Goal: Information Seeking & Learning: Check status

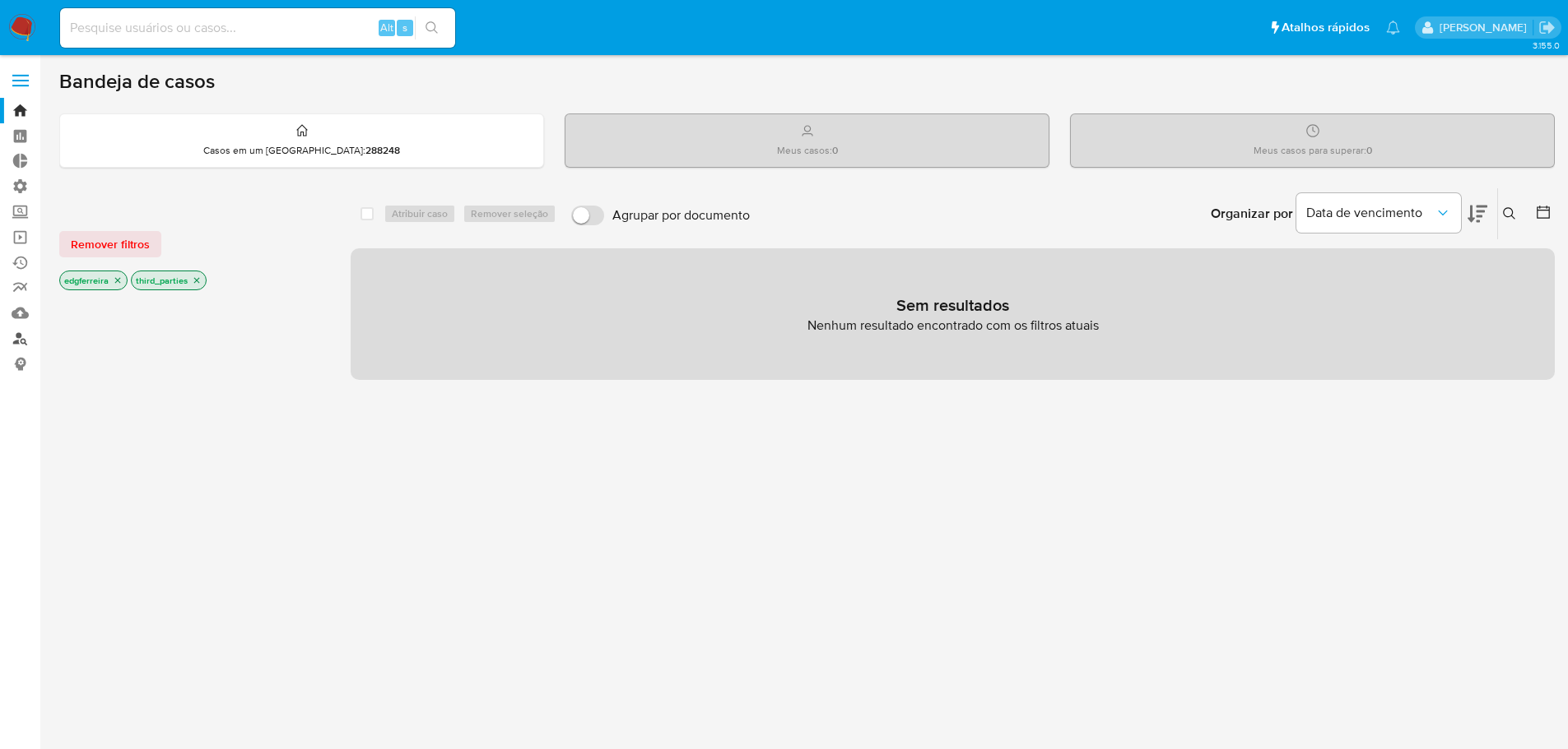
click at [19, 334] on link "Localizador de pessoas" at bounding box center [98, 338] width 196 height 26
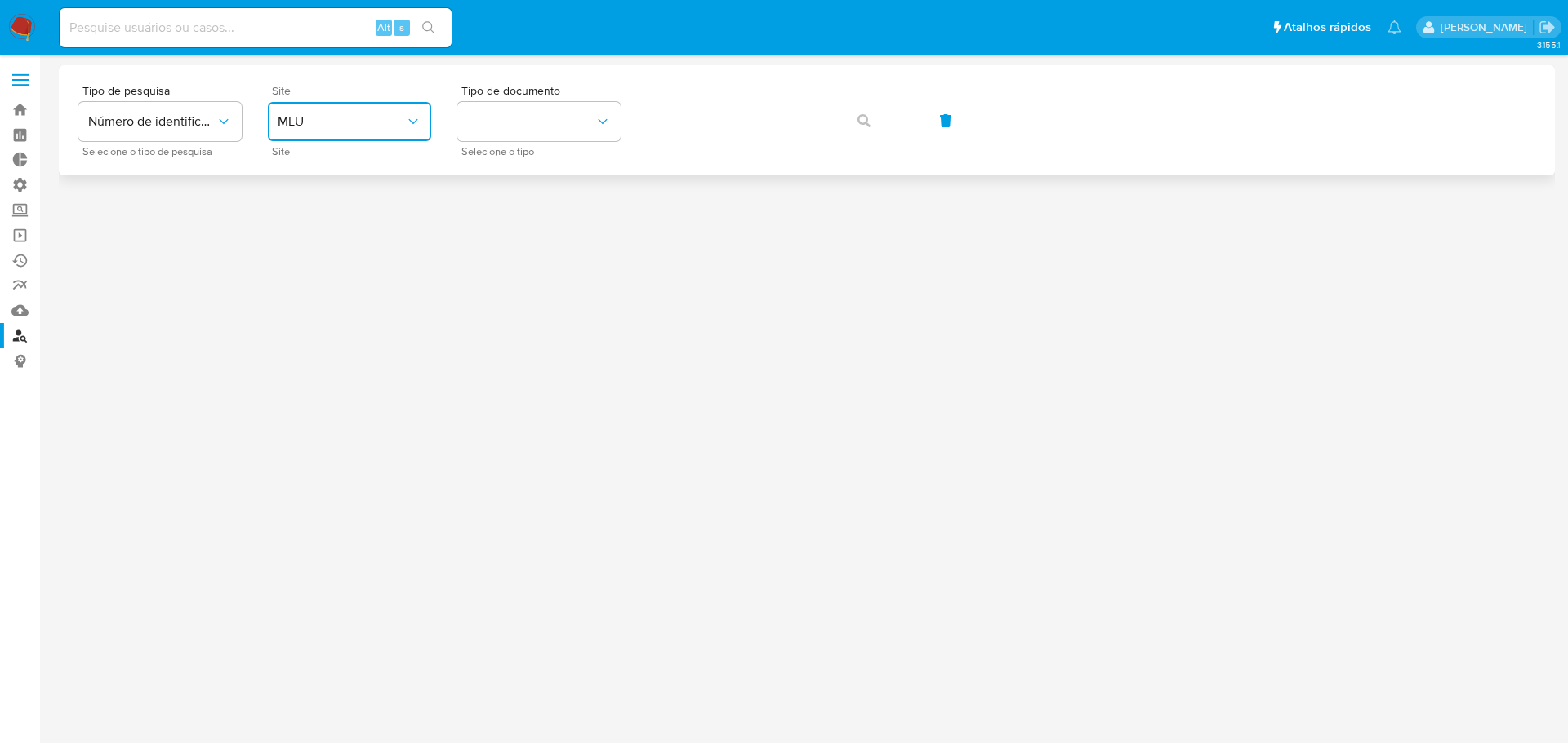
click at [356, 122] on span "MLU" at bounding box center [341, 121] width 127 height 17
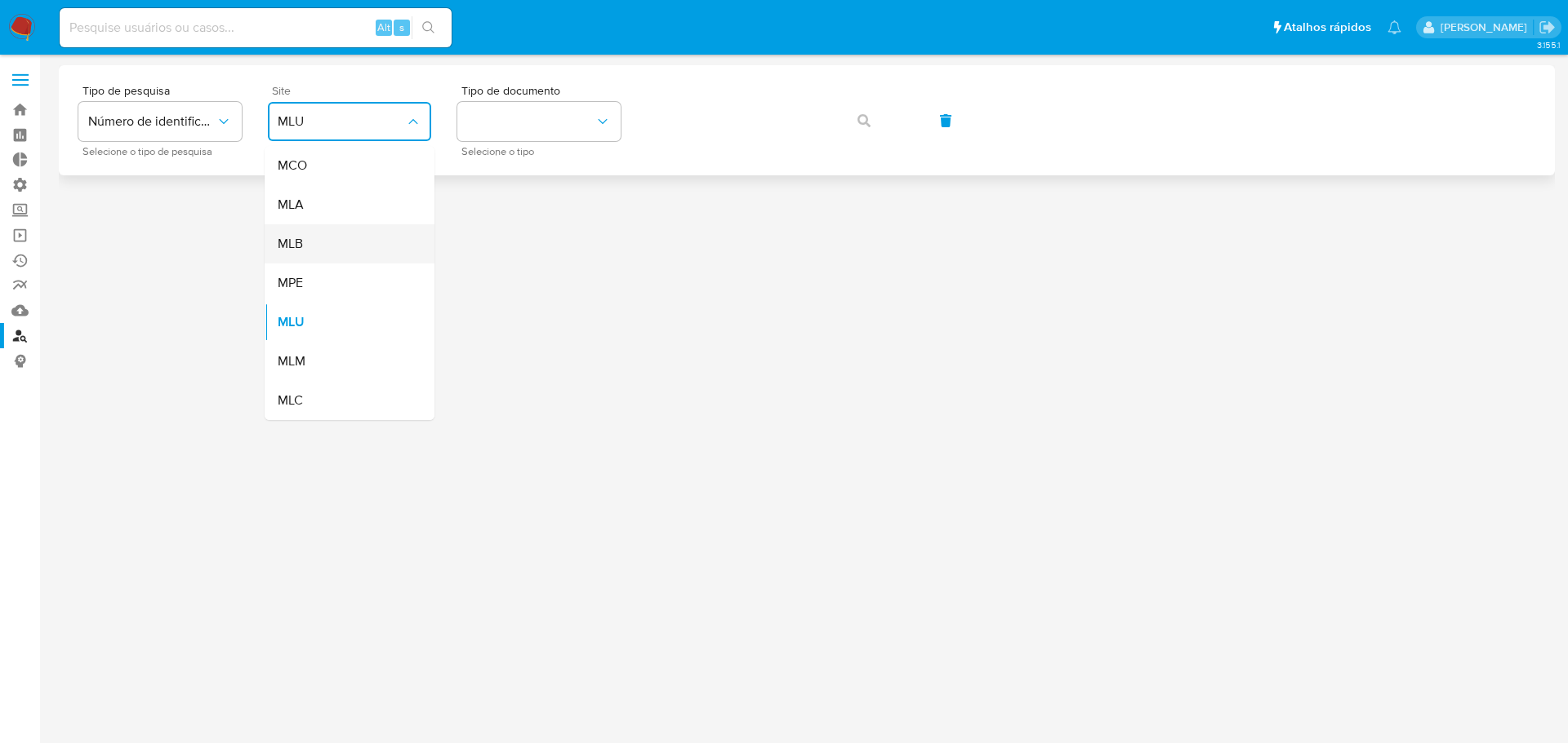
click at [324, 238] on div "MLB" at bounding box center [344, 244] width 134 height 39
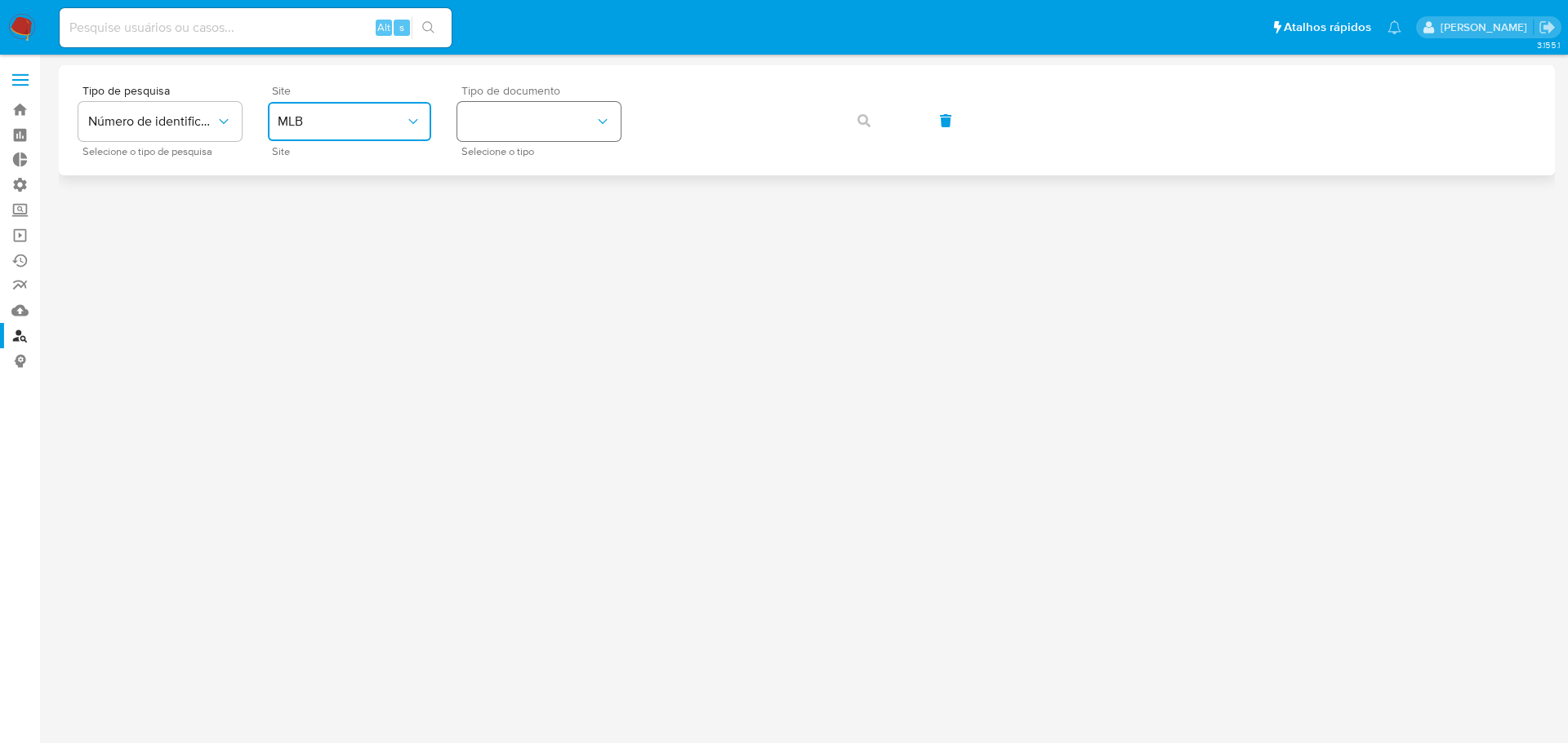
click at [500, 118] on button "identificationType" at bounding box center [539, 121] width 164 height 39
click at [505, 223] on div "CPF CPF" at bounding box center [534, 229] width 134 height 56
click at [866, 125] on icon "button" at bounding box center [863, 120] width 13 height 13
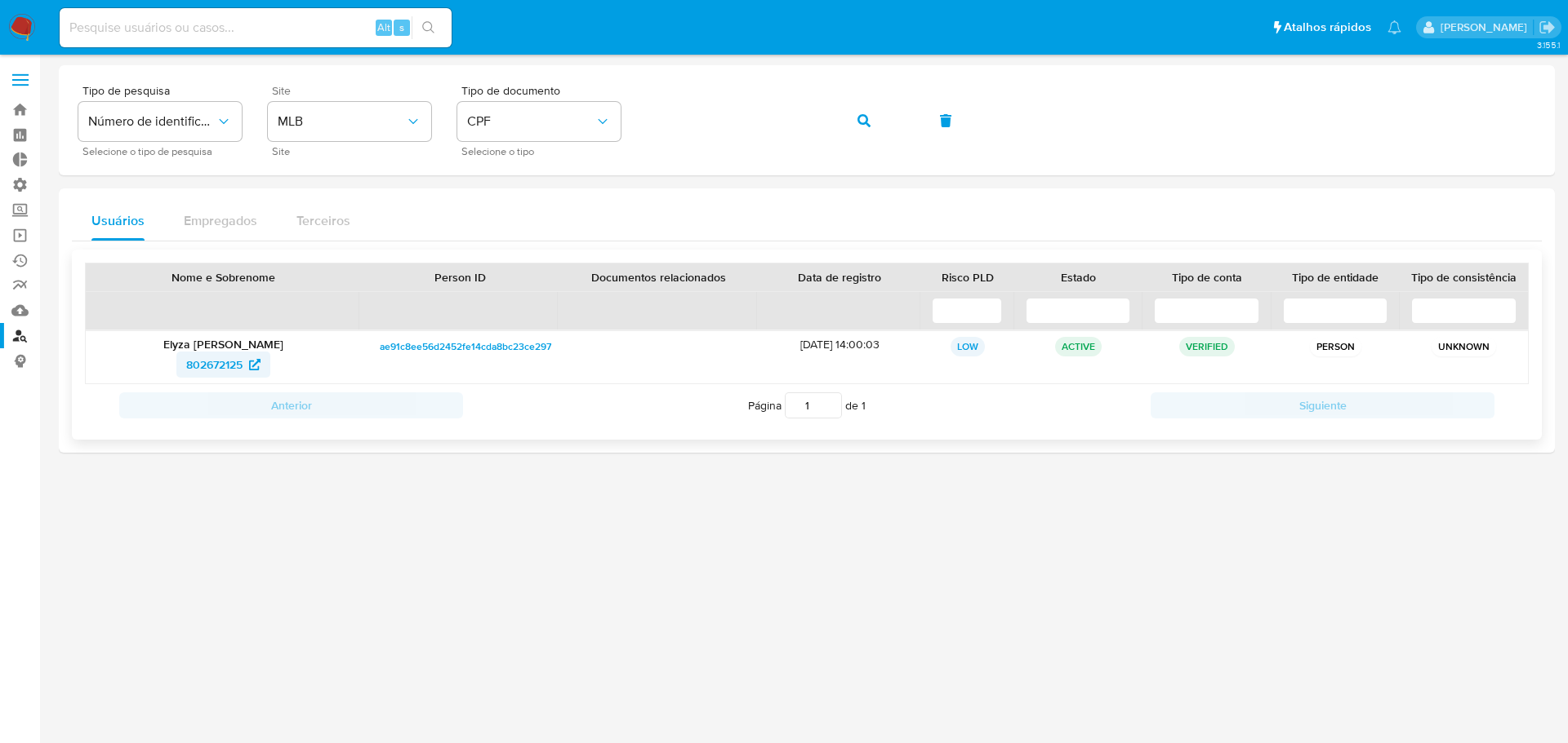
click at [217, 369] on span "802672125" at bounding box center [214, 364] width 57 height 26
click at [228, 365] on span "802672125" at bounding box center [214, 364] width 57 height 26
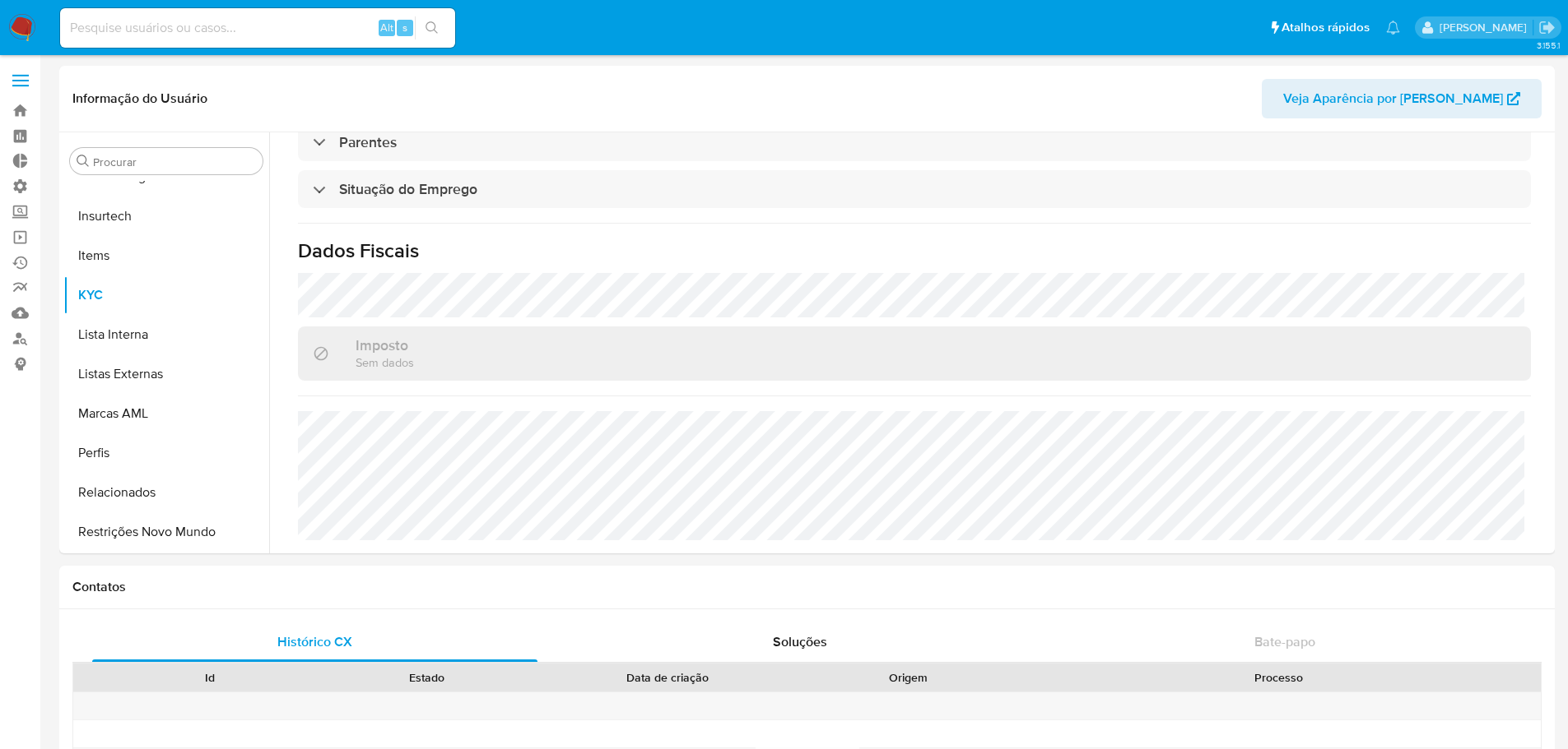
scroll to position [247, 0]
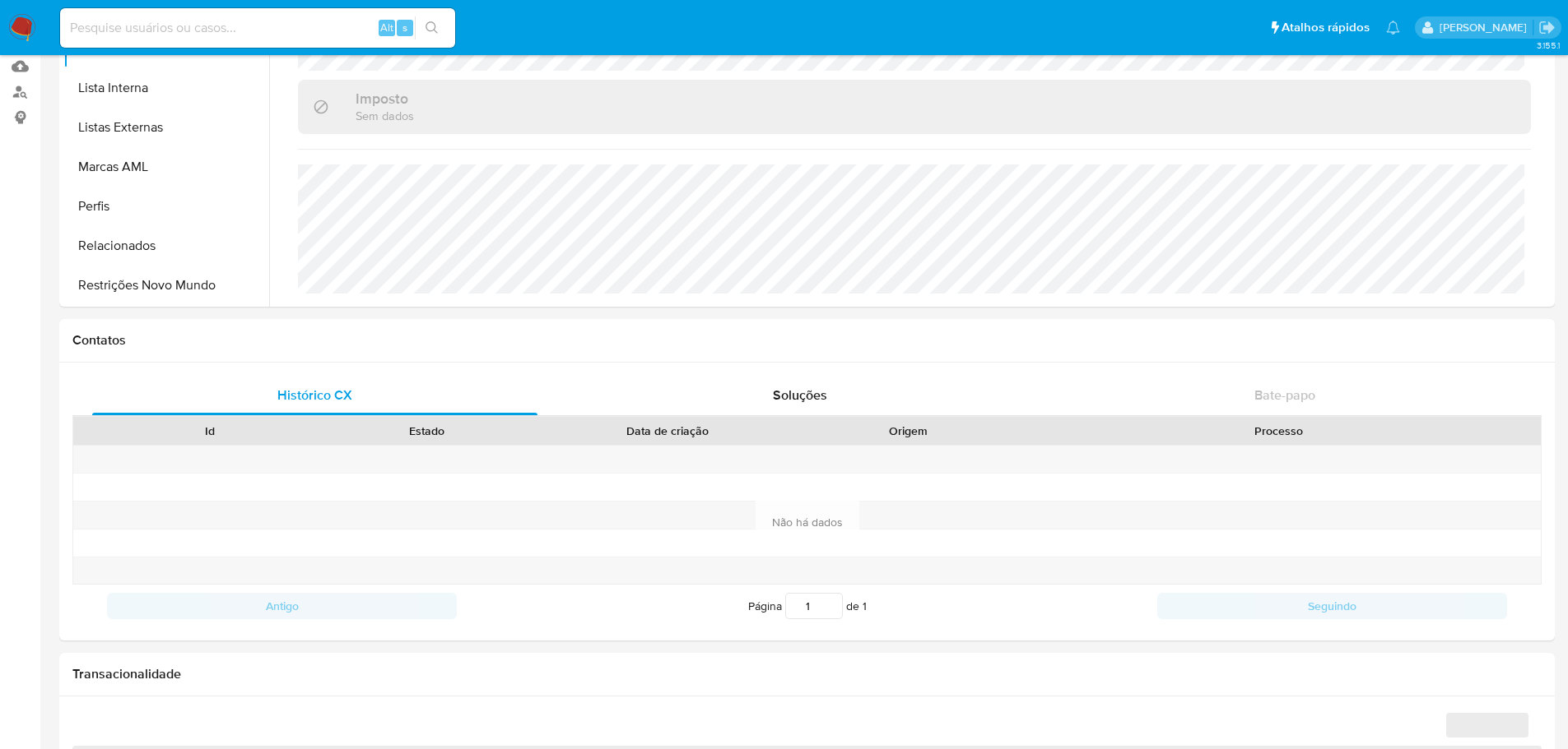
select select "10"
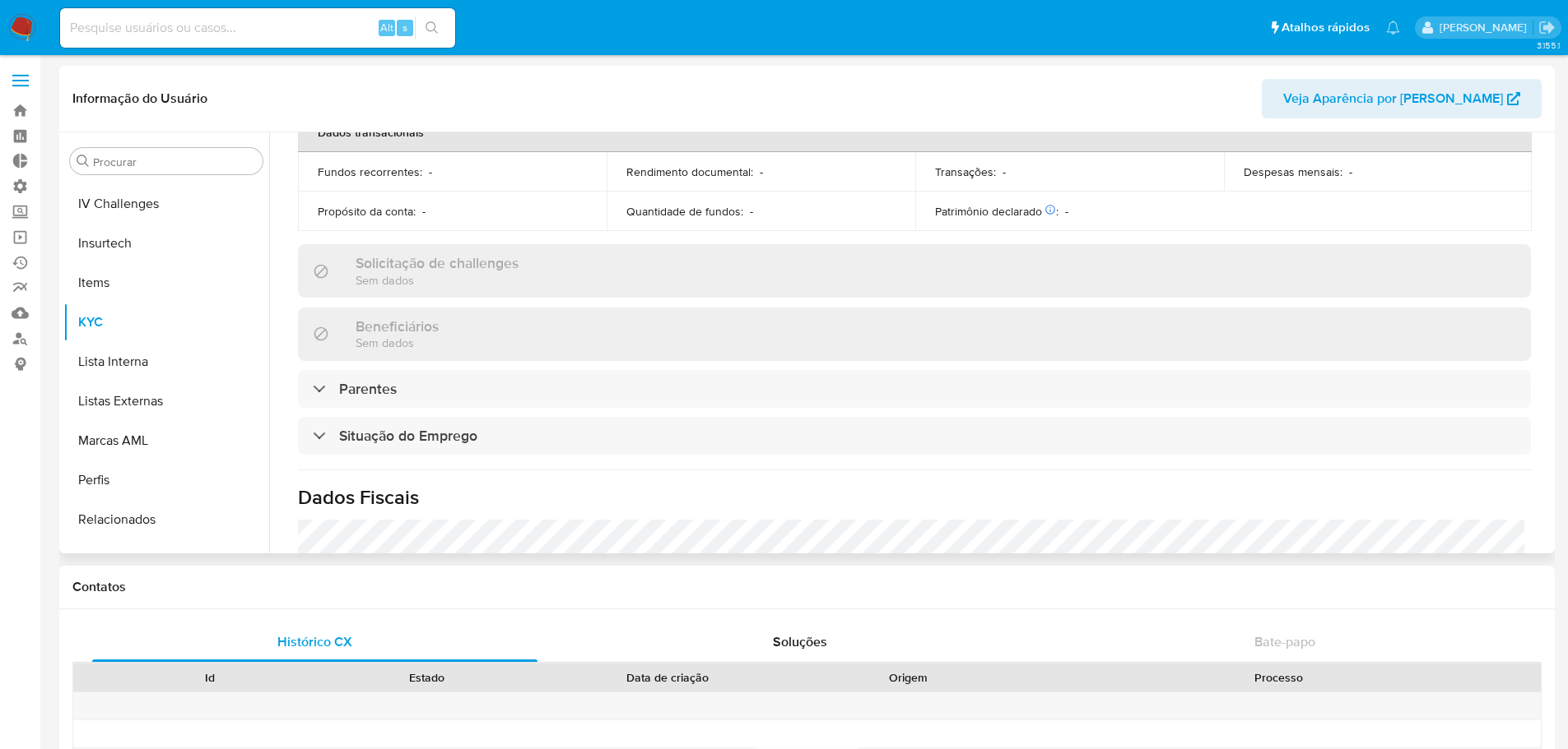
scroll to position [734, 0]
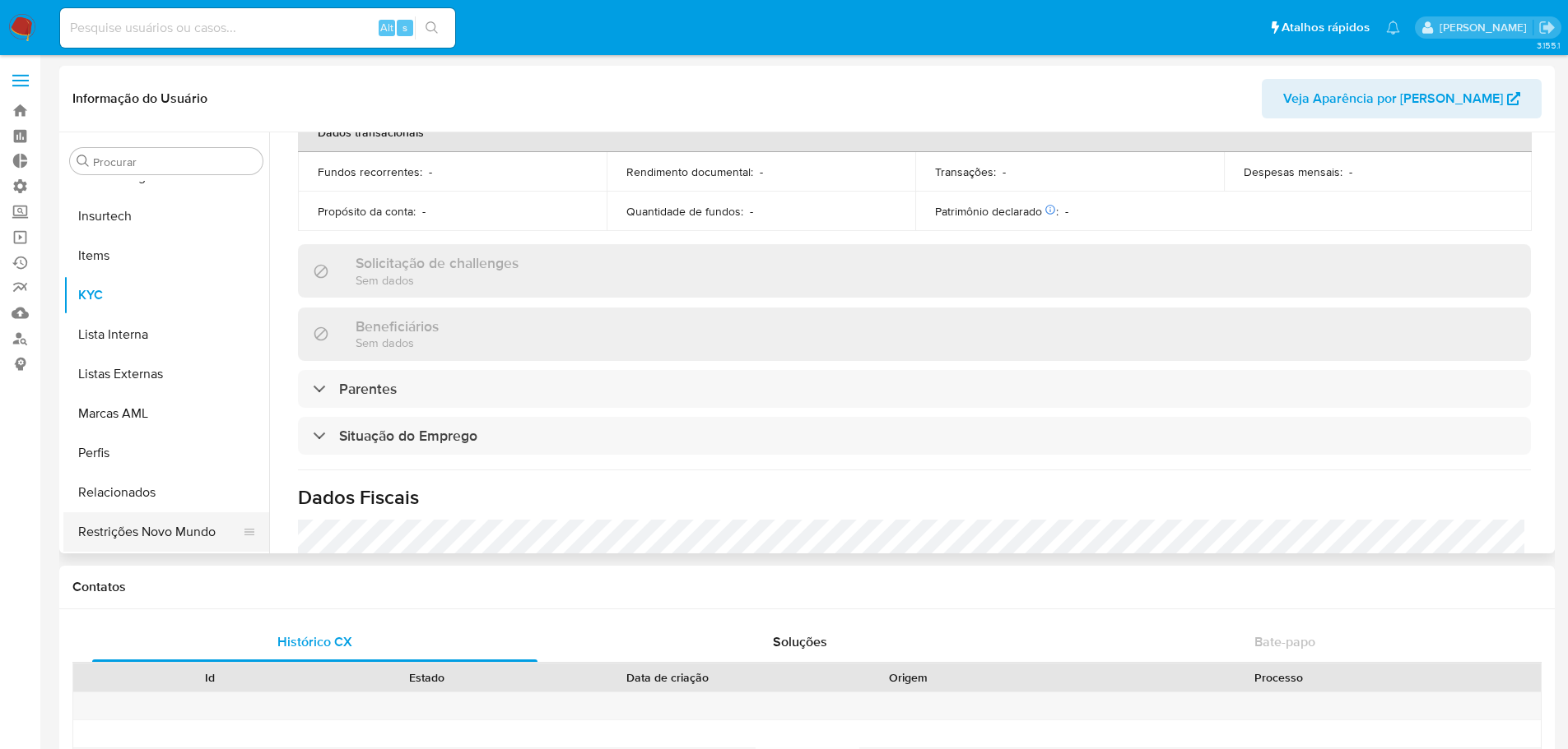
click at [163, 526] on button "Restrições Novo Mundo" at bounding box center [159, 532] width 193 height 39
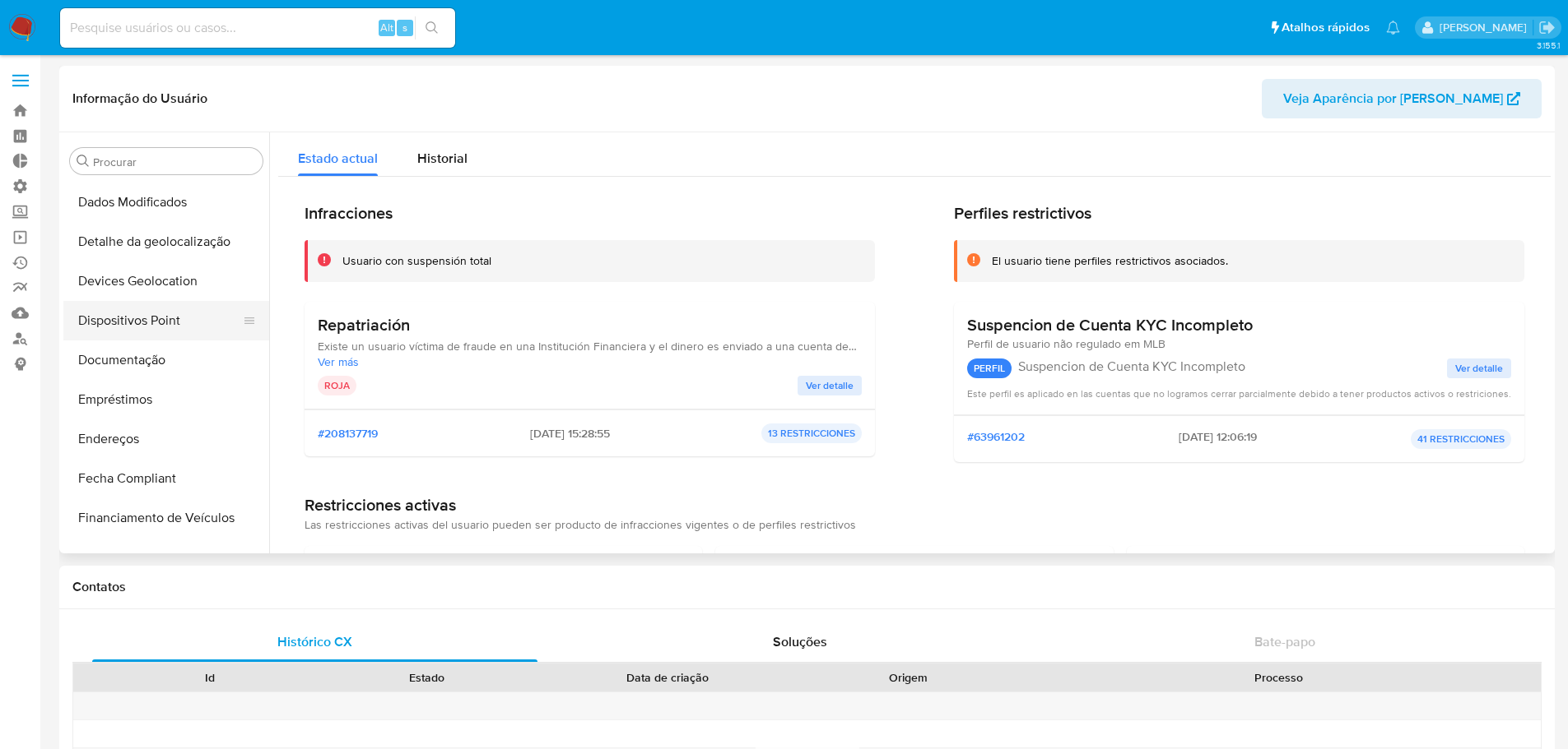
scroll to position [247, 0]
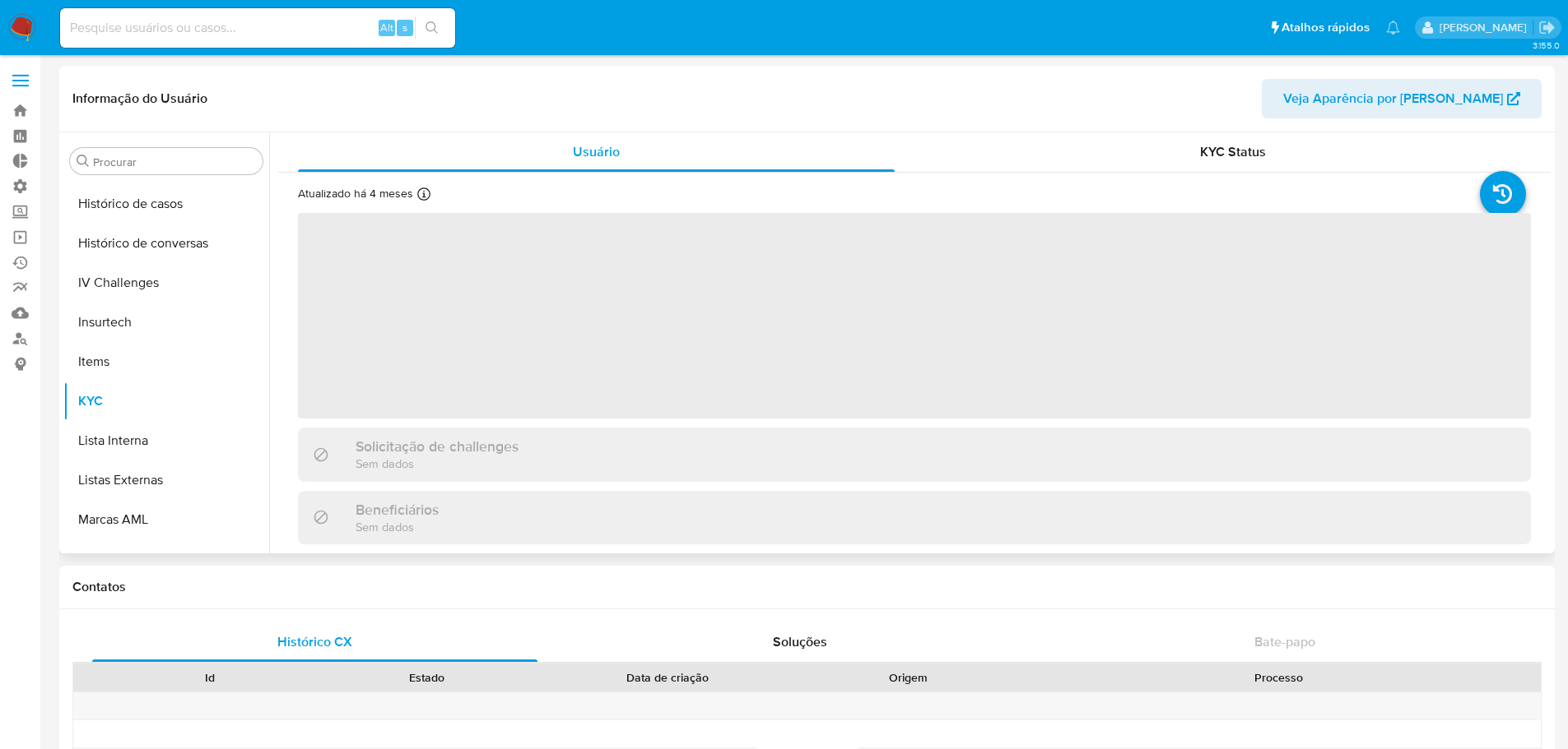
scroll to position [734, 0]
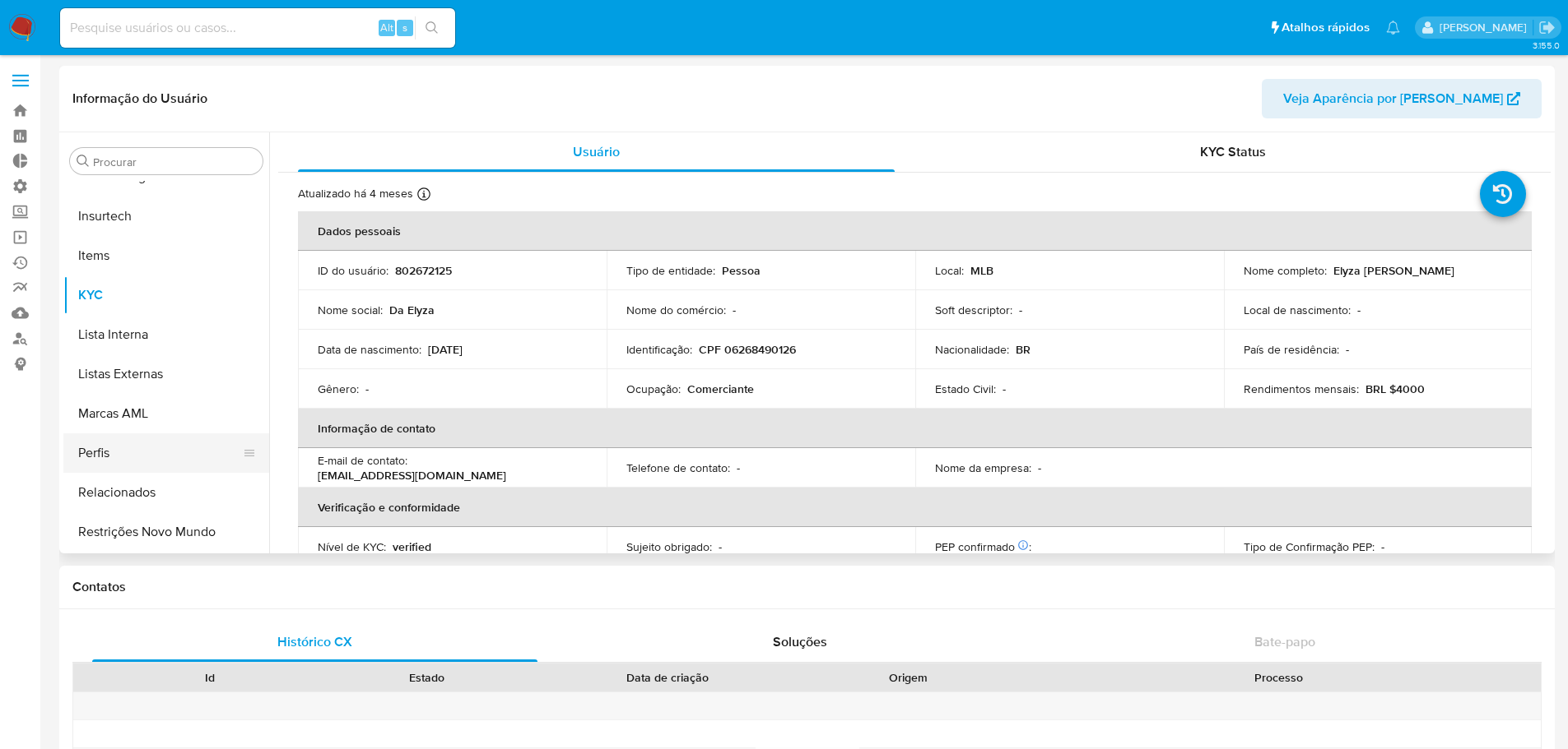
select select "10"
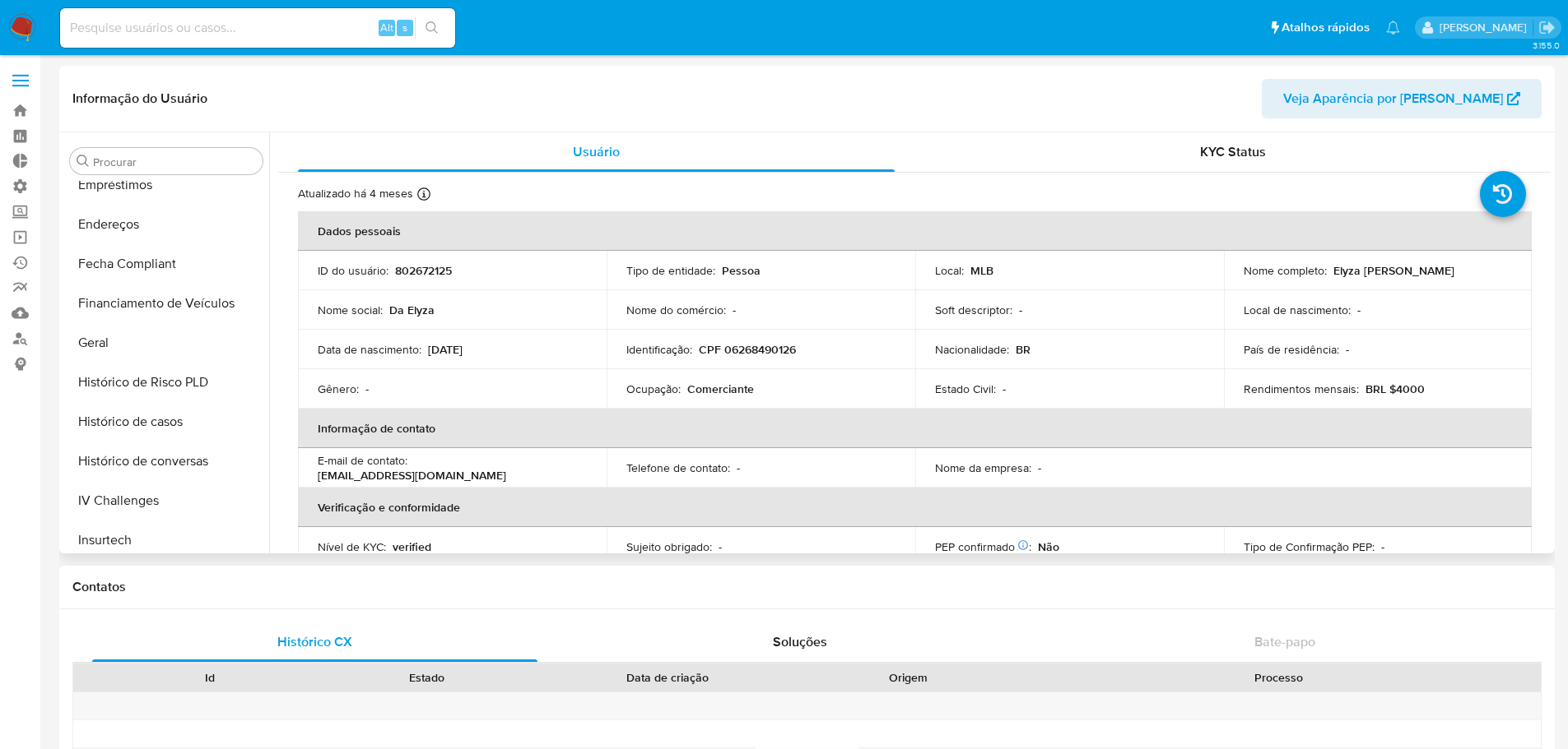
scroll to position [406, 0]
click at [104, 339] on button "Geral" at bounding box center [159, 348] width 193 height 39
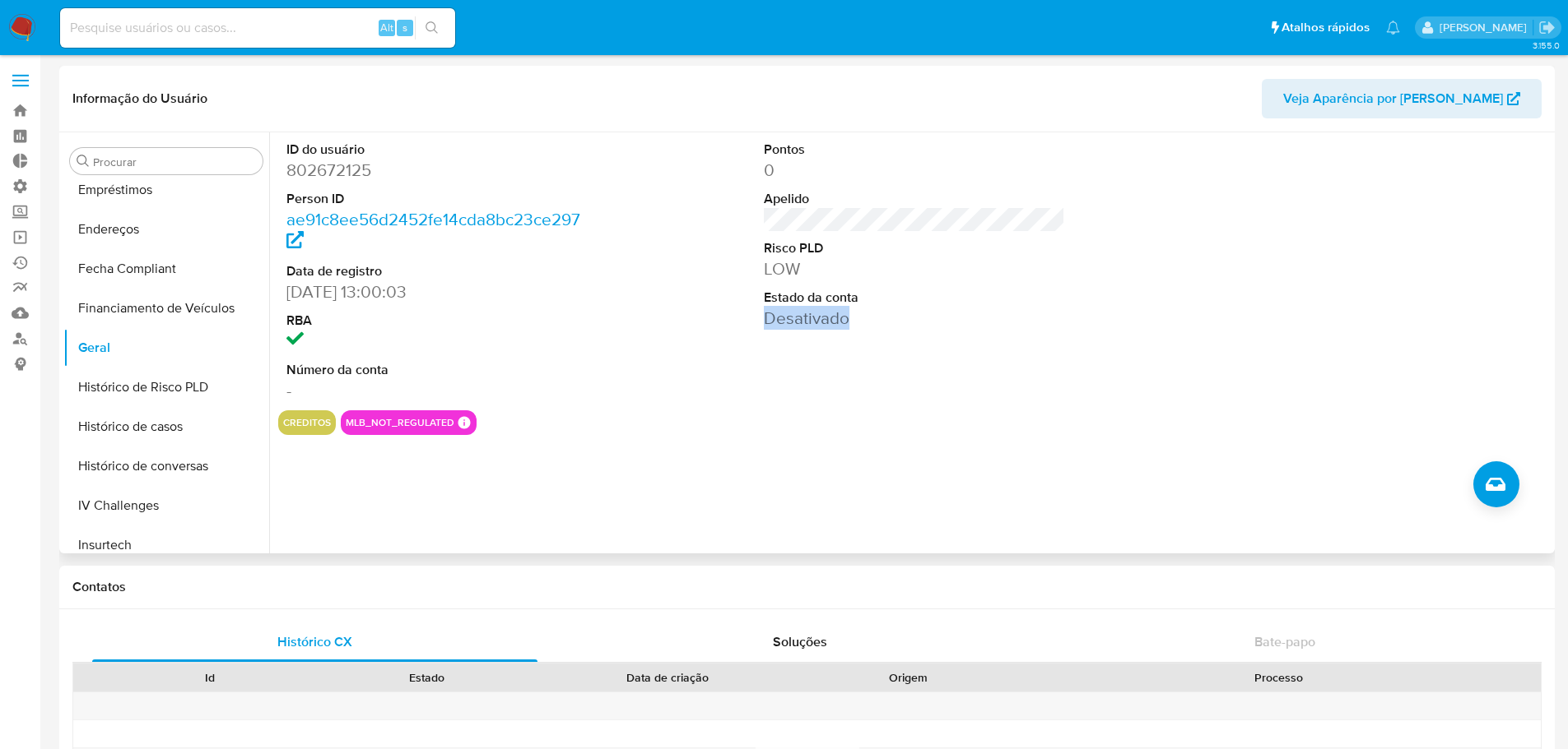
drag, startPoint x: 757, startPoint y: 319, endPoint x: 847, endPoint y: 318, distance: 90.0
click at [847, 318] on div "Pontos 0 Apelido Risco PLD LOW Estado da conta Desativado" at bounding box center [914, 271] width 319 height 278
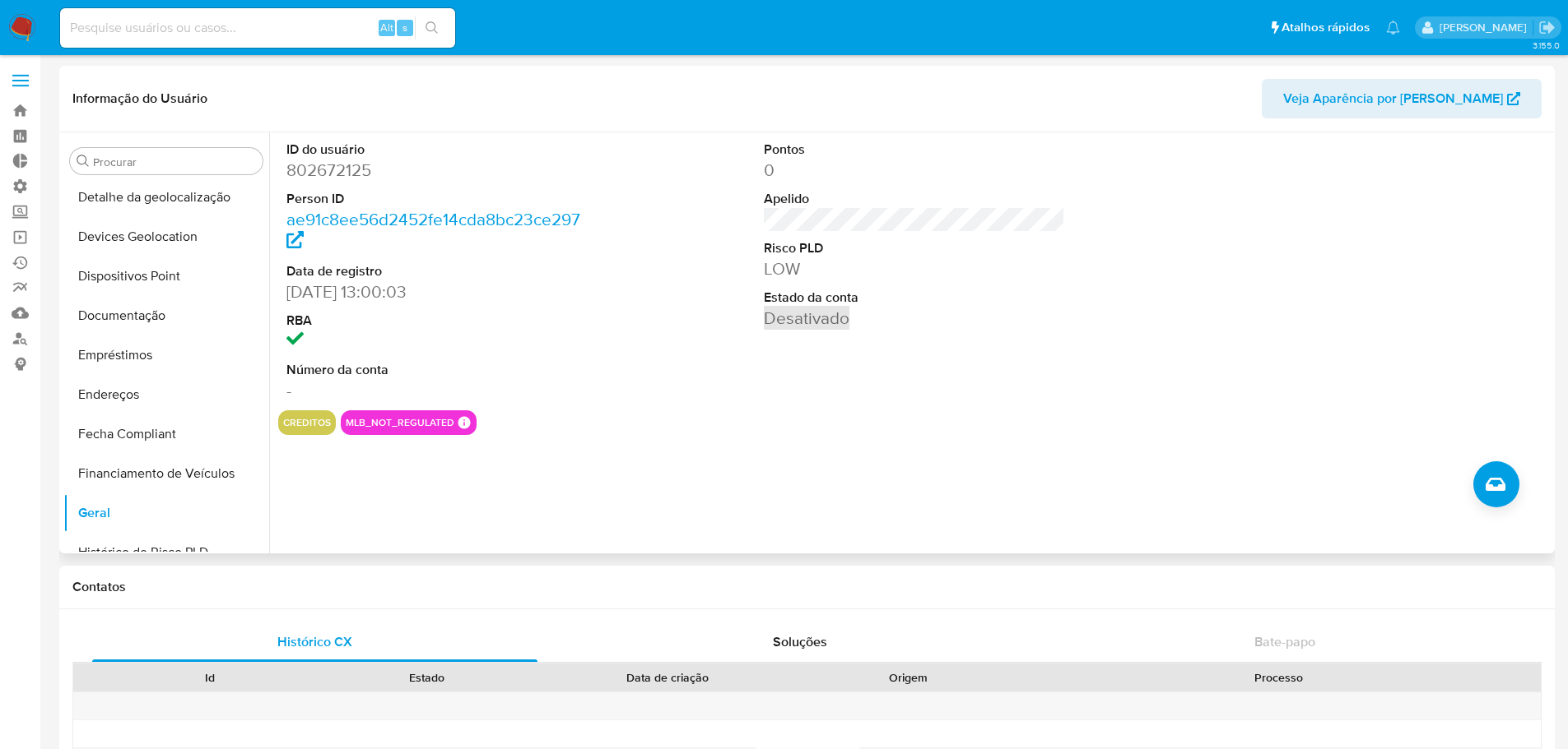
scroll to position [159, 0]
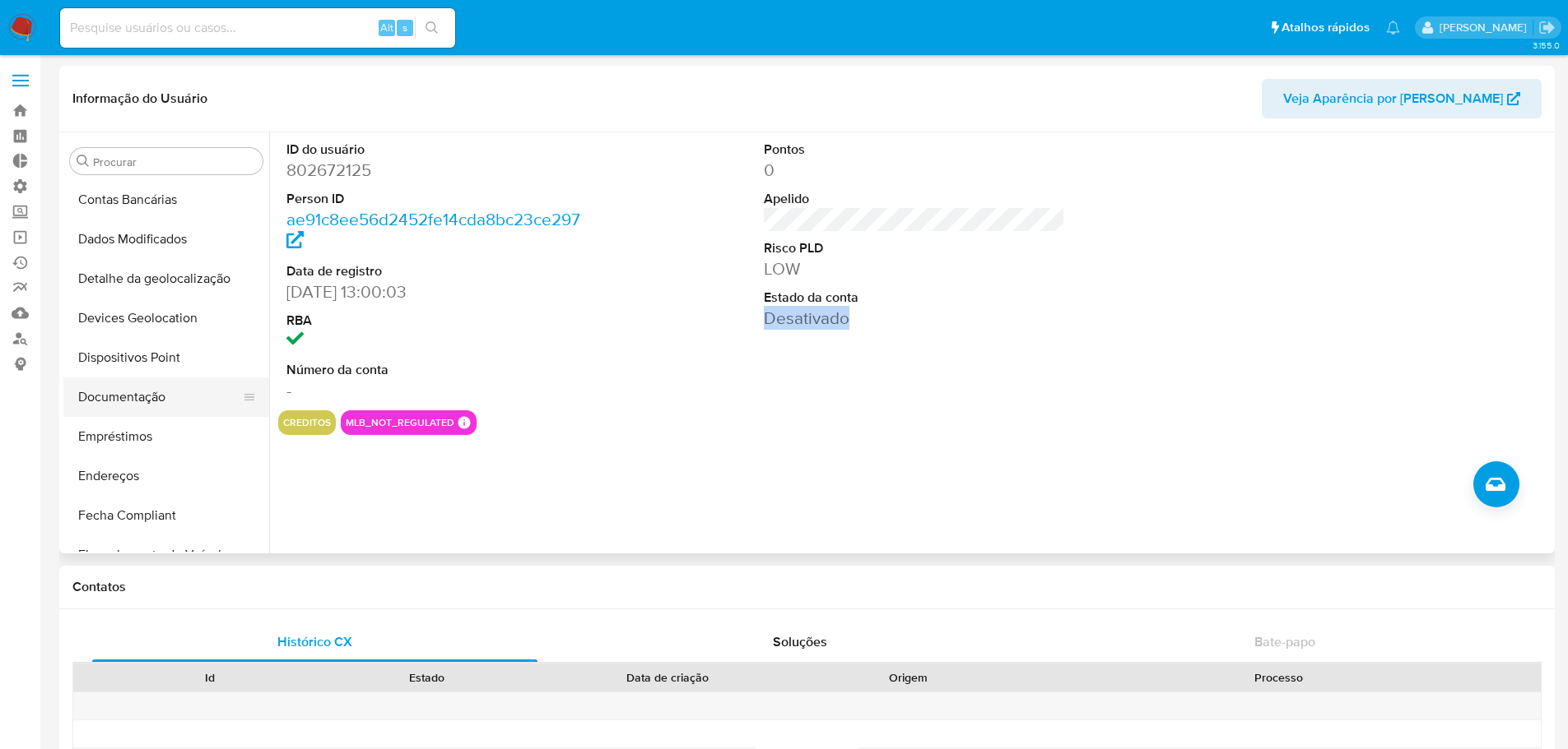
click at [132, 398] on button "Documentação" at bounding box center [159, 398] width 193 height 39
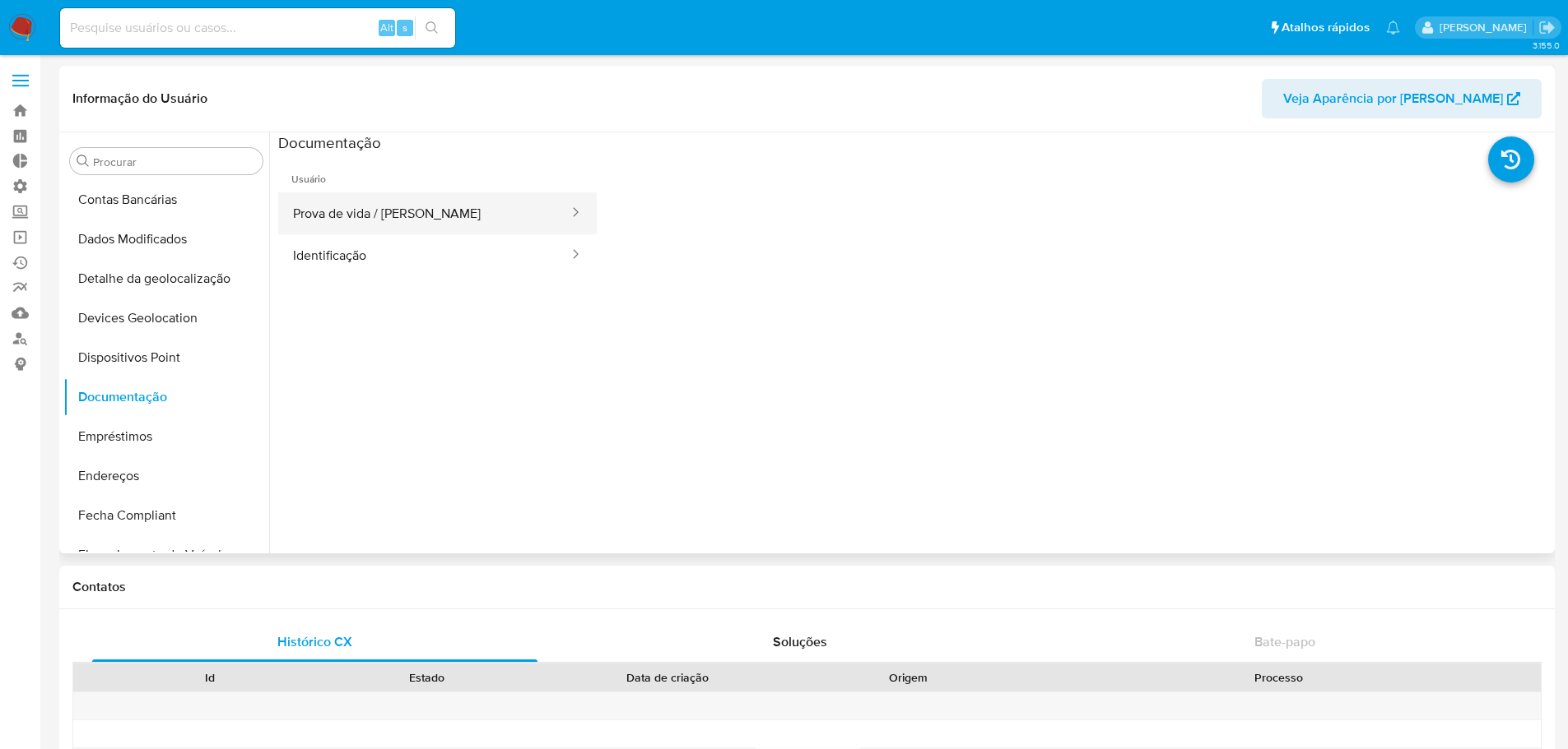
click at [367, 215] on button "Prova de vida / Selfie" at bounding box center [425, 213] width 292 height 42
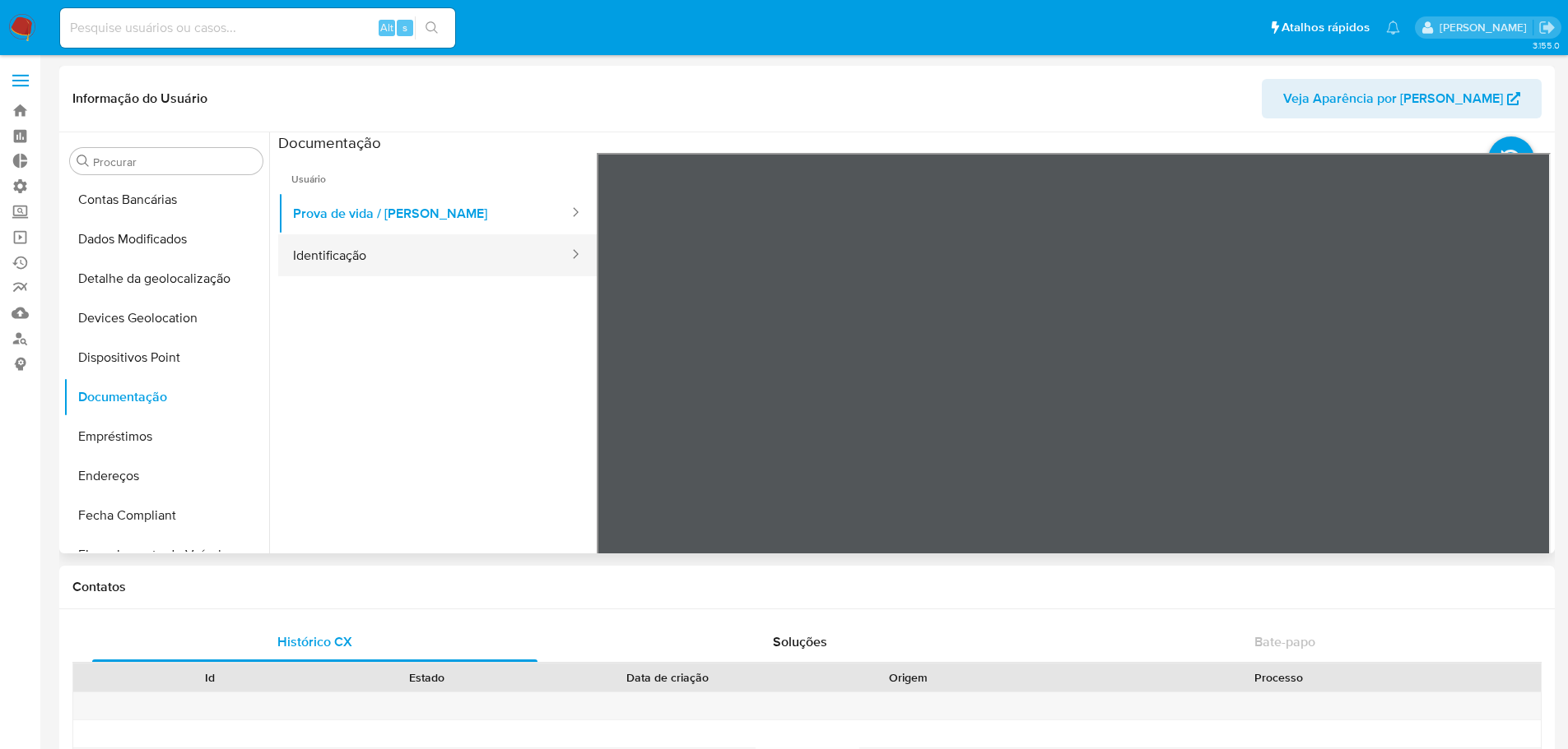
click at [378, 256] on button "Identificação" at bounding box center [425, 256] width 292 height 42
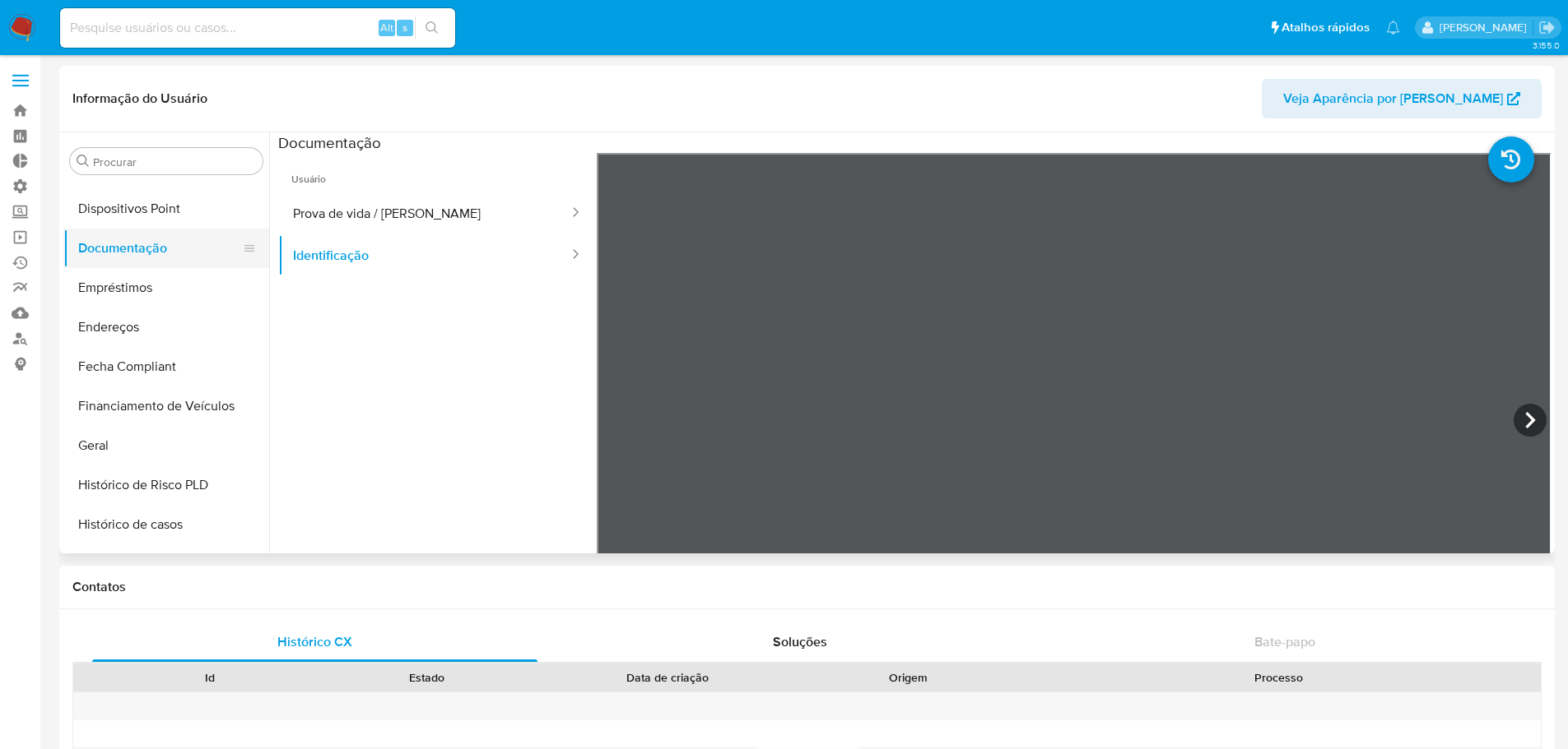
scroll to position [324, 0]
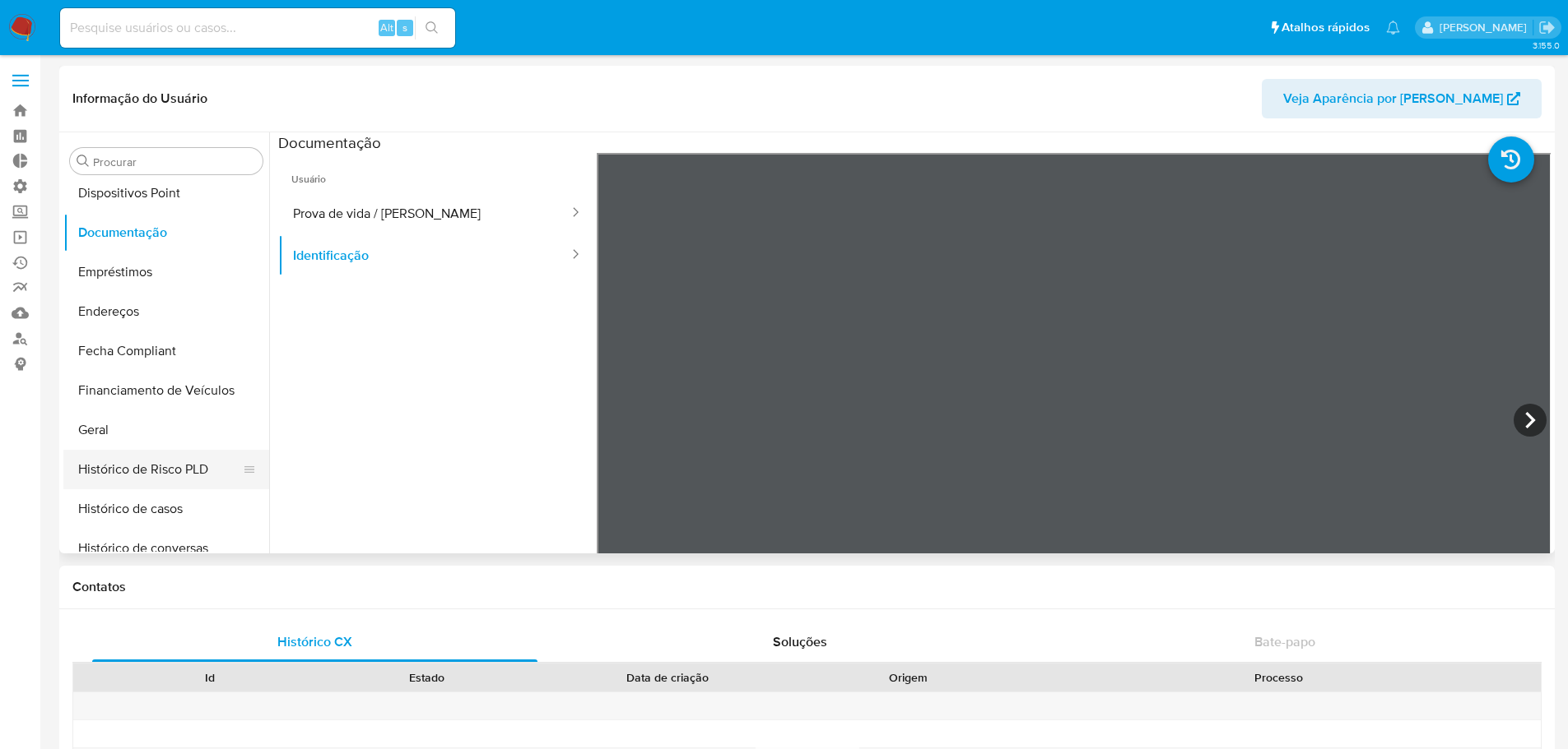
click at [176, 480] on button "Histórico de Risco PLD" at bounding box center [159, 470] width 193 height 39
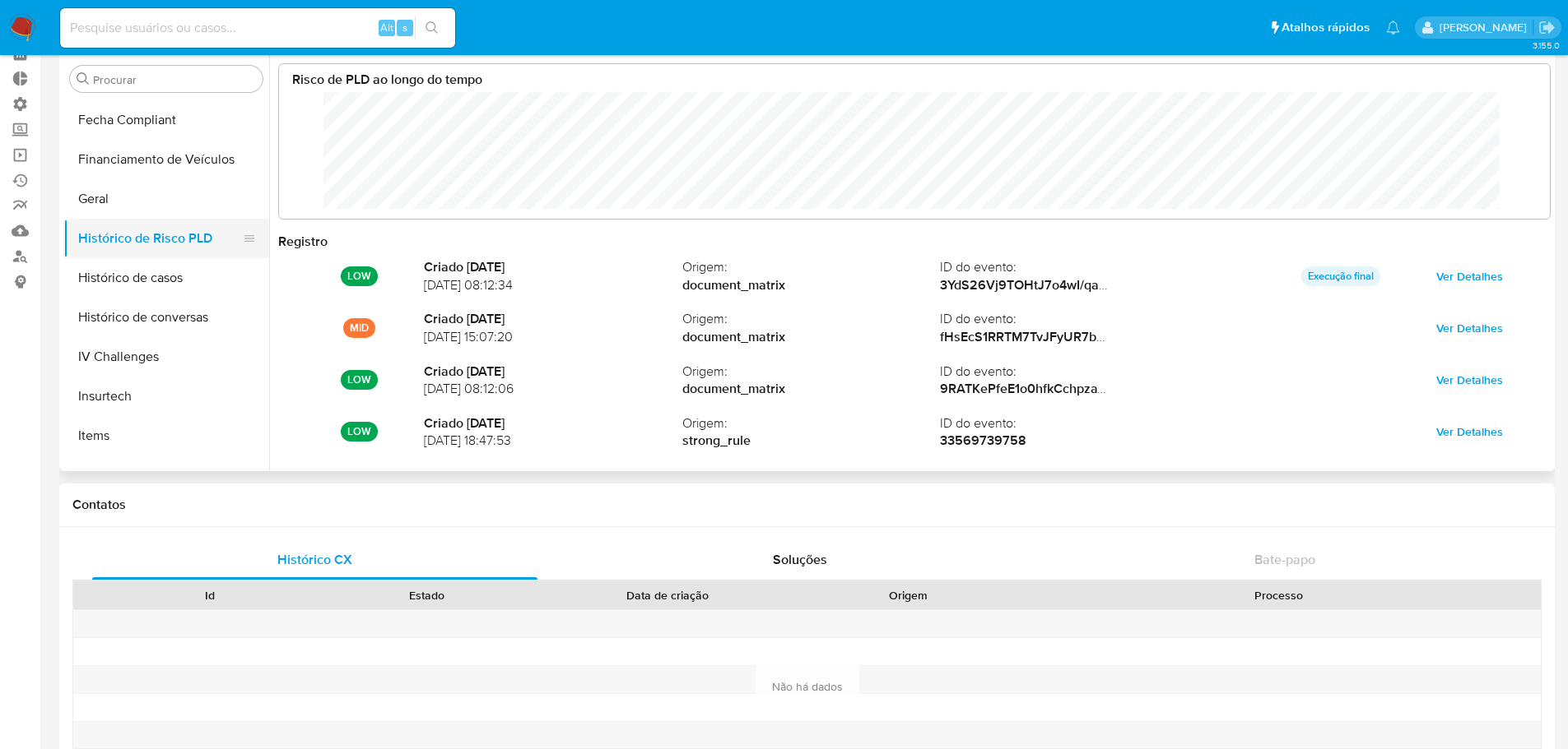
scroll to position [487, 0]
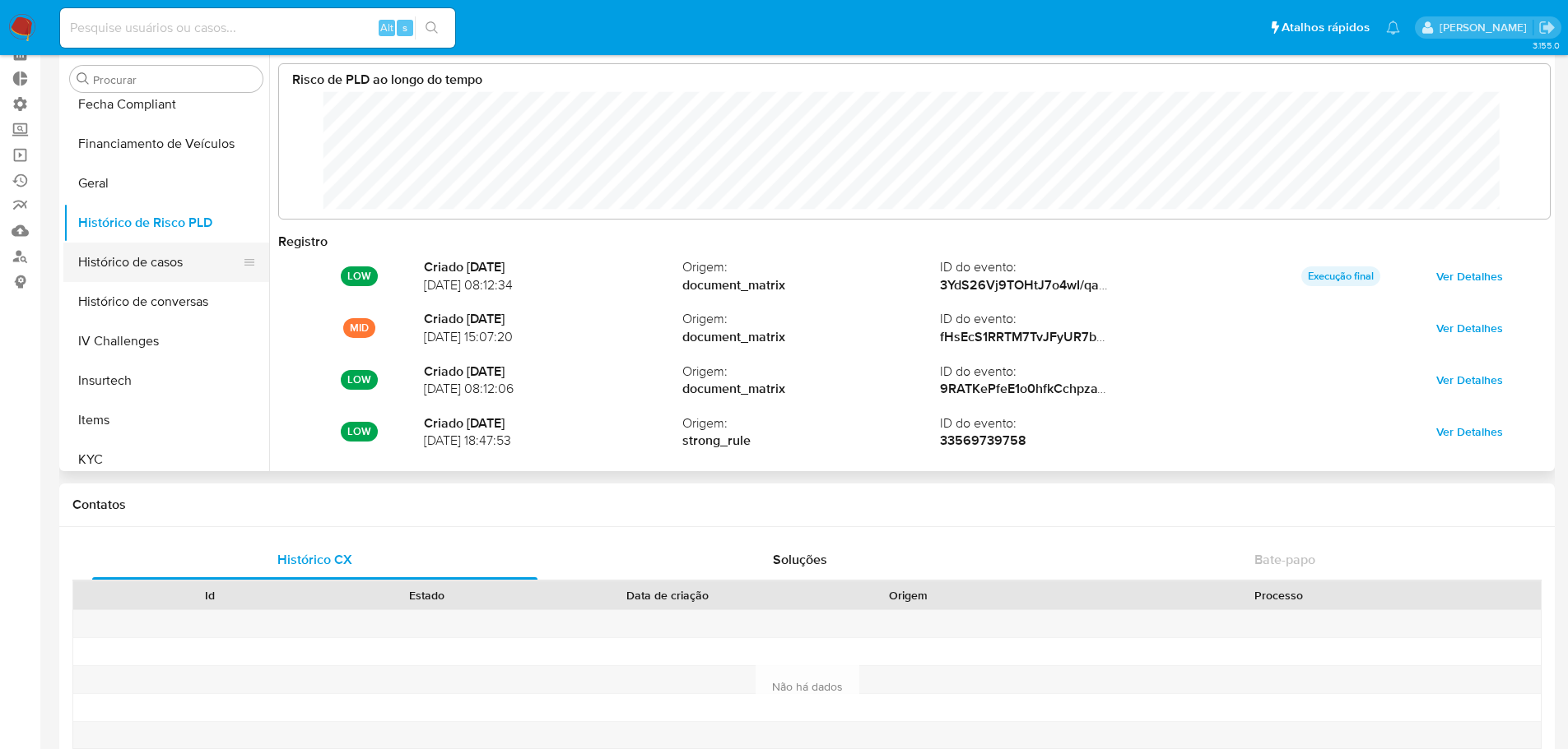
click at [113, 263] on button "Histórico de casos" at bounding box center [159, 262] width 193 height 39
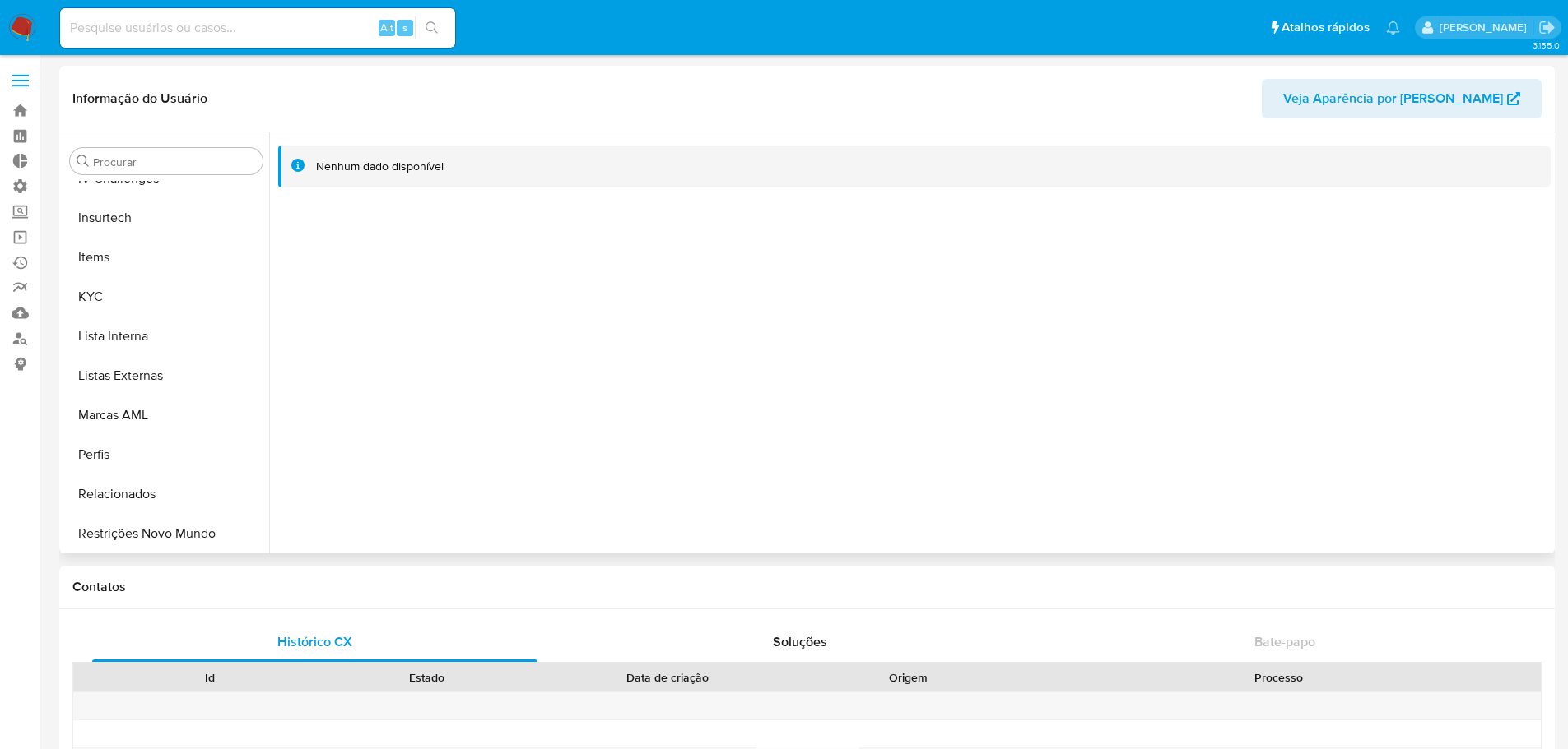
scroll to position [734, 0]
click at [141, 299] on button "KYC" at bounding box center [159, 295] width 193 height 39
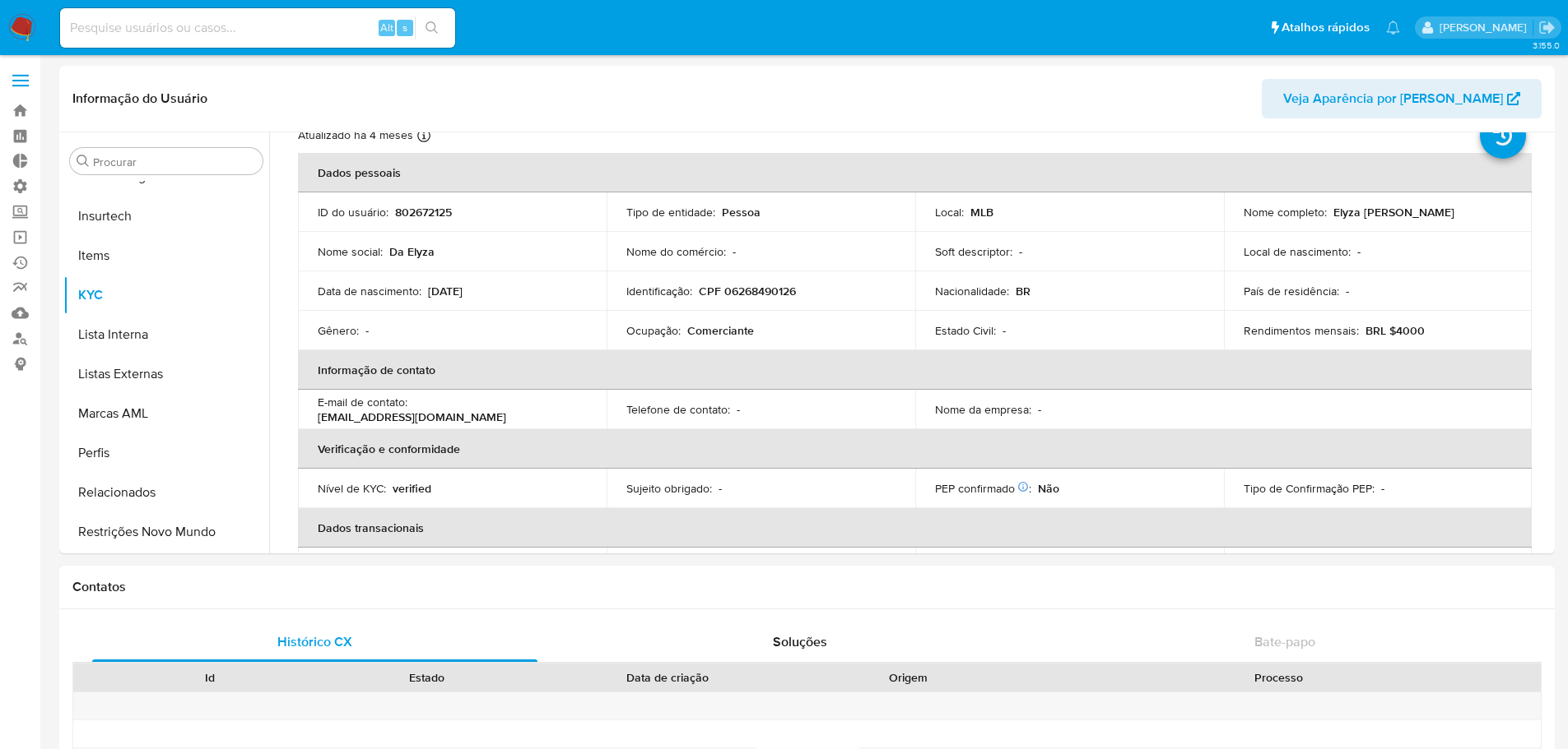
scroll to position [0, 0]
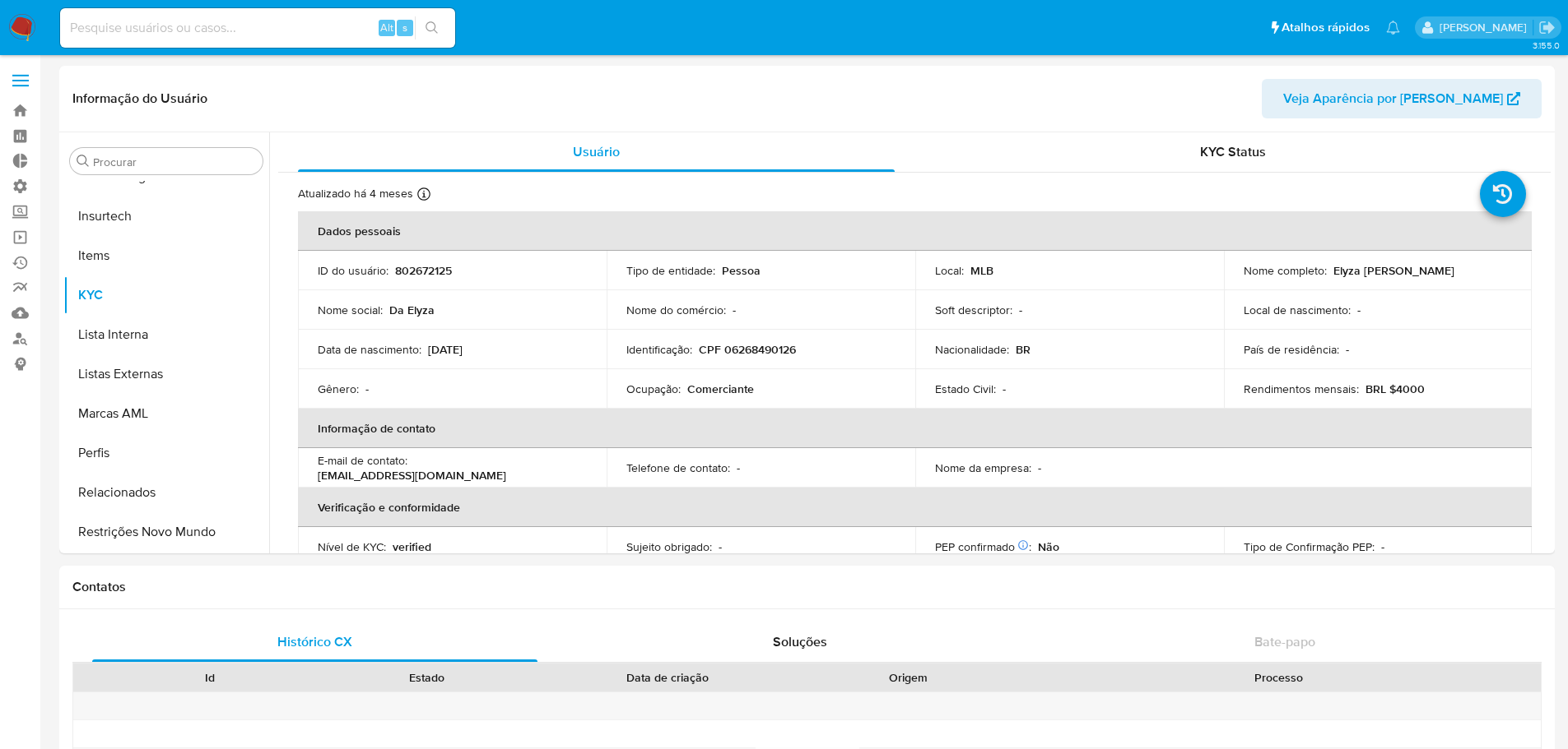
click at [202, 32] on input at bounding box center [258, 29] width 395 height 22
paste input "1522005032"
type input "1522005032"
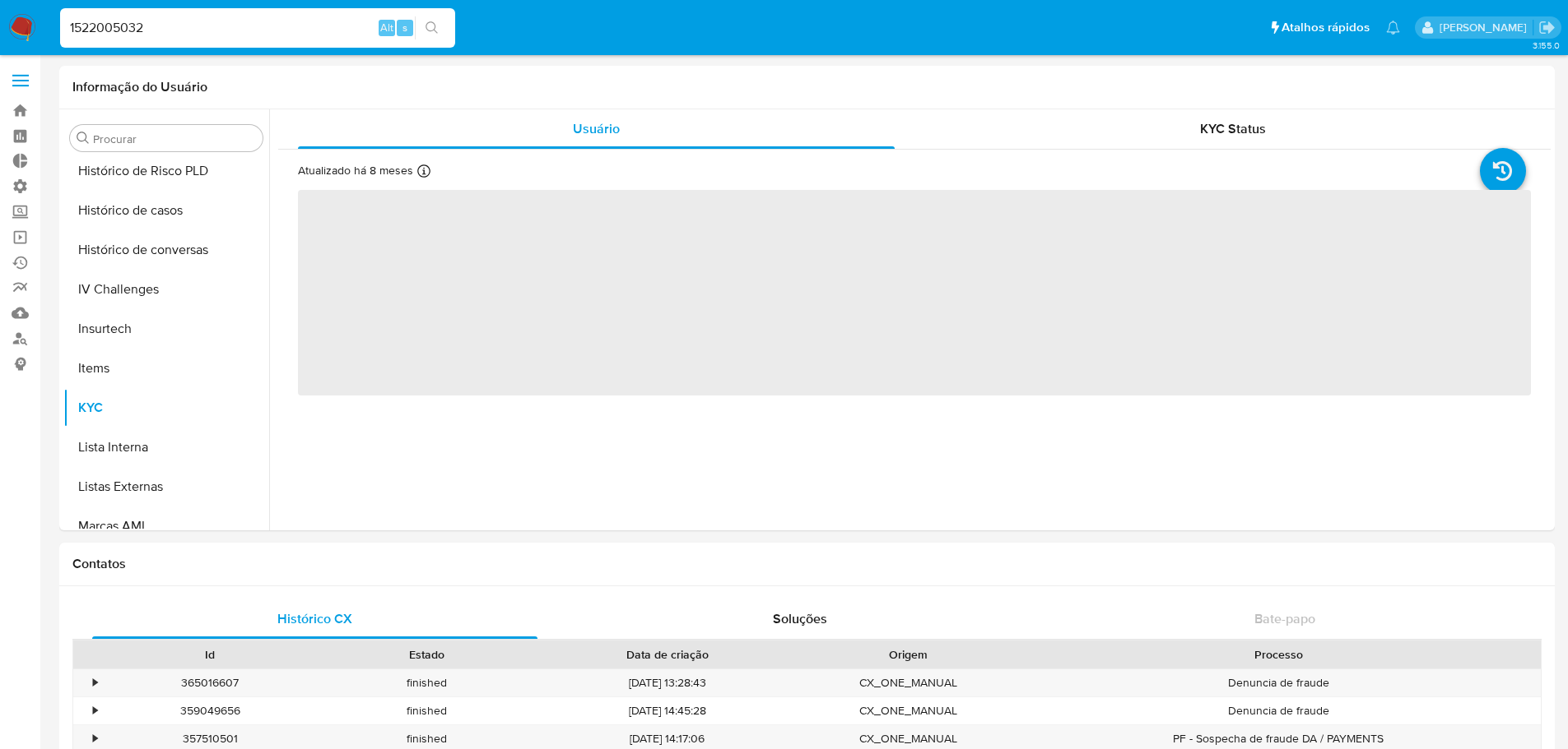
scroll to position [734, 0]
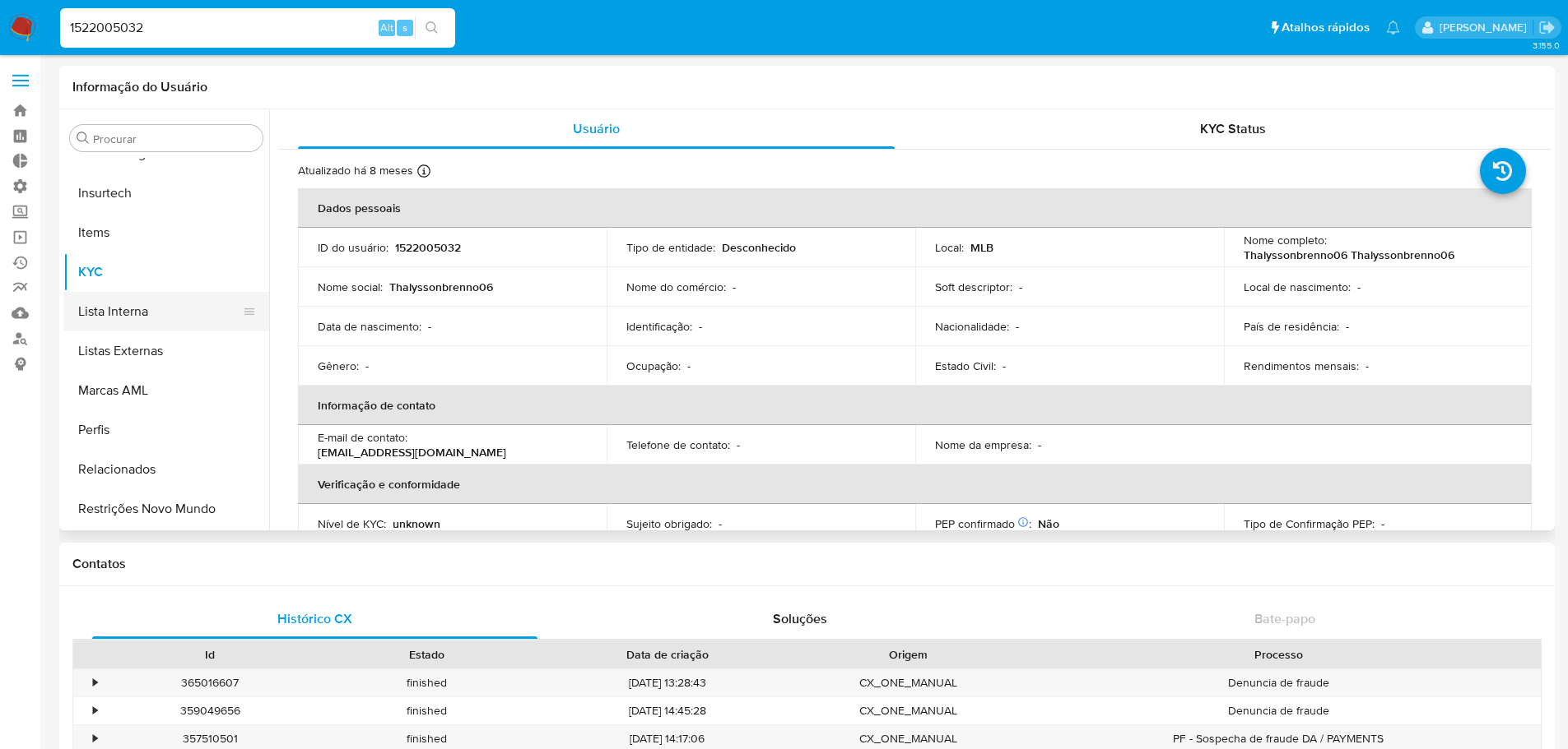
select select "10"
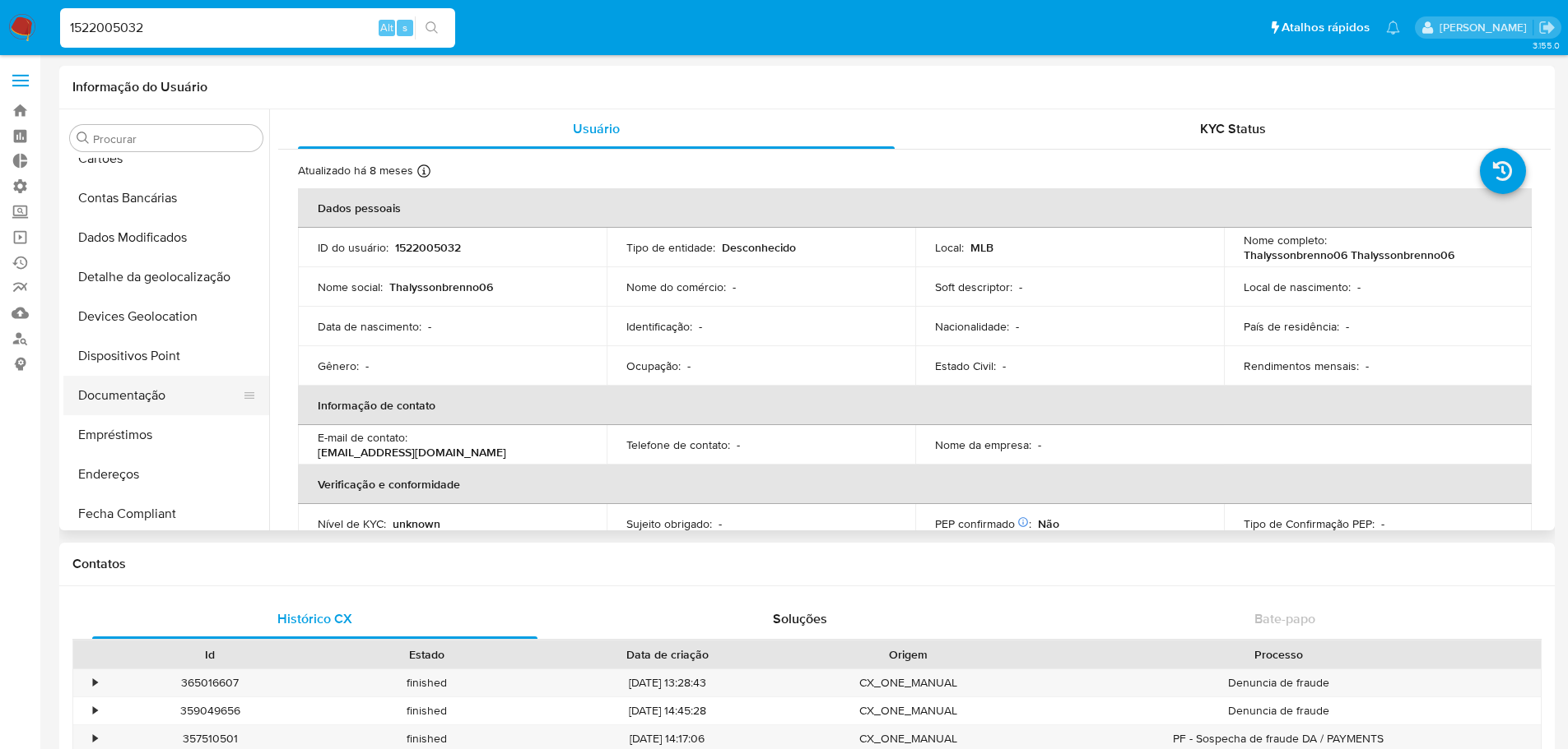
scroll to position [165, 0]
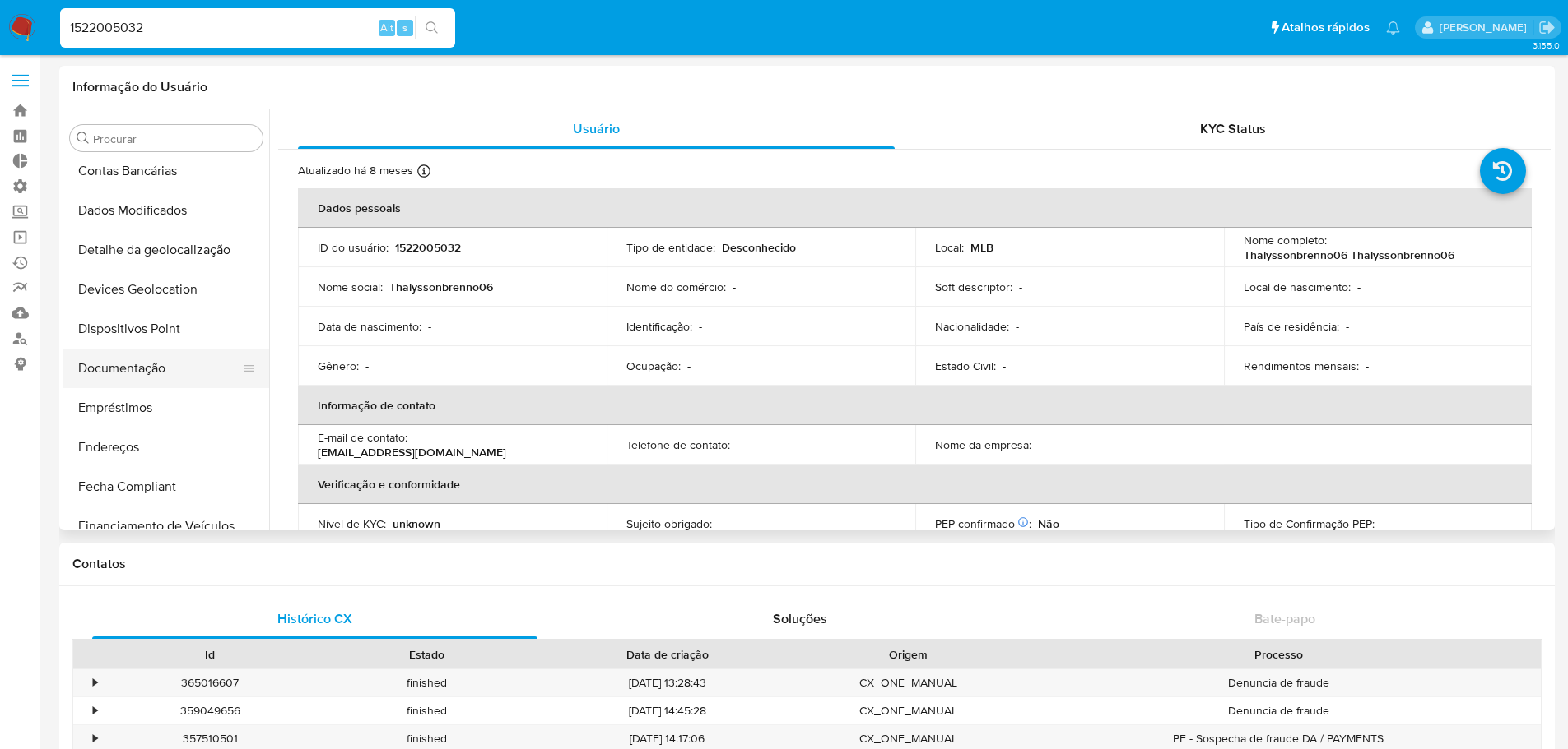
click at [125, 368] on button "Documentação" at bounding box center [159, 368] width 193 height 39
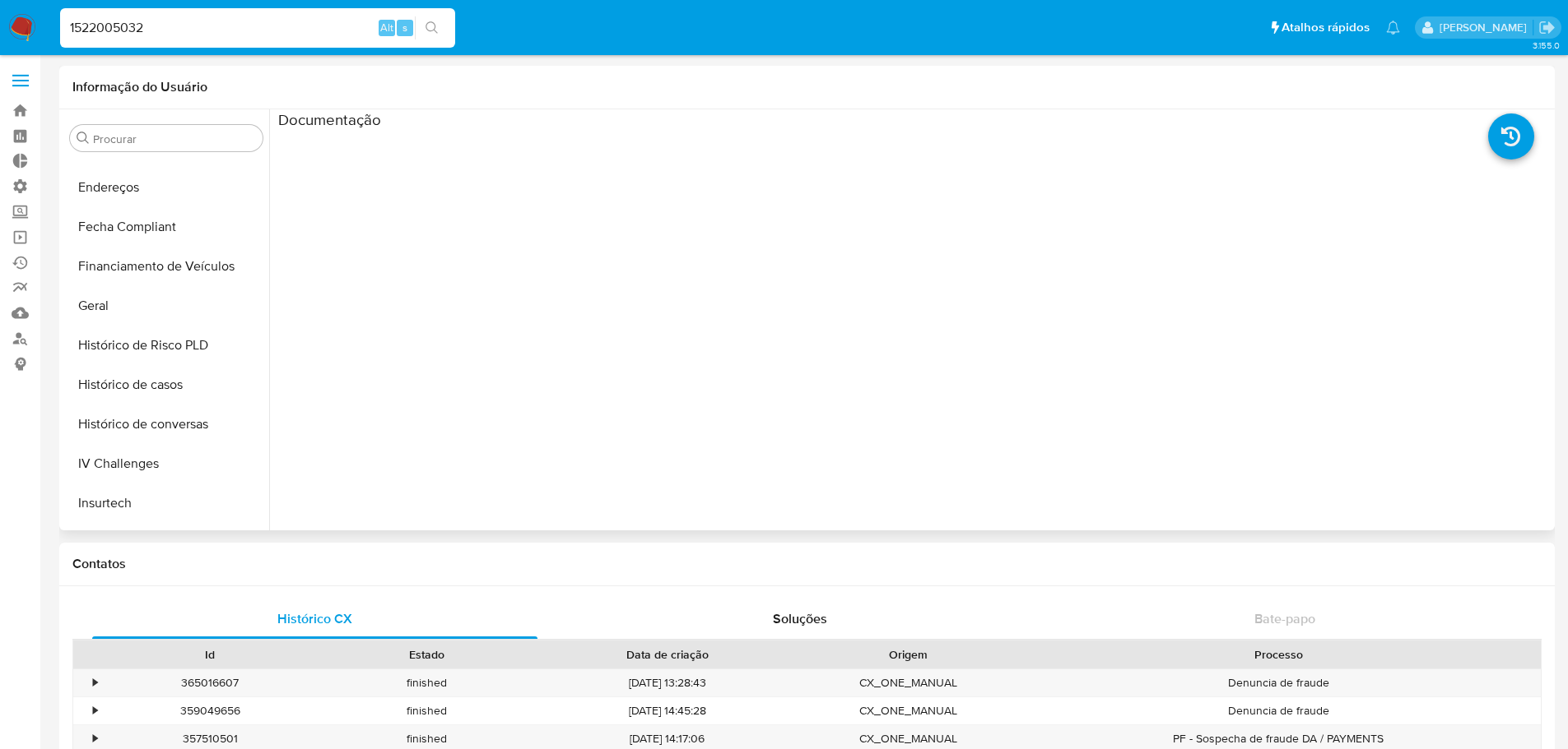
scroll to position [493, 0]
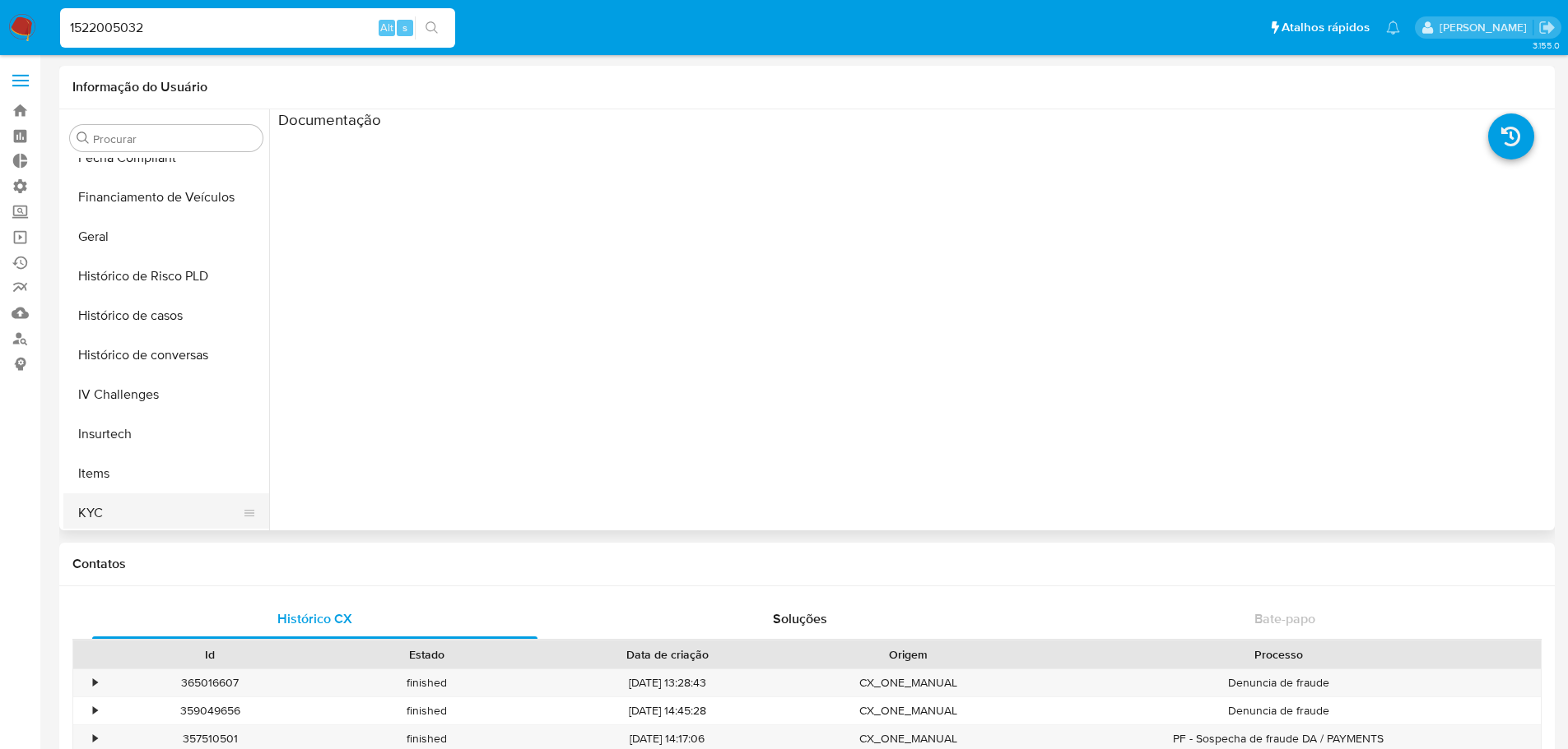
click at [125, 505] on button "KYC" at bounding box center [159, 513] width 193 height 39
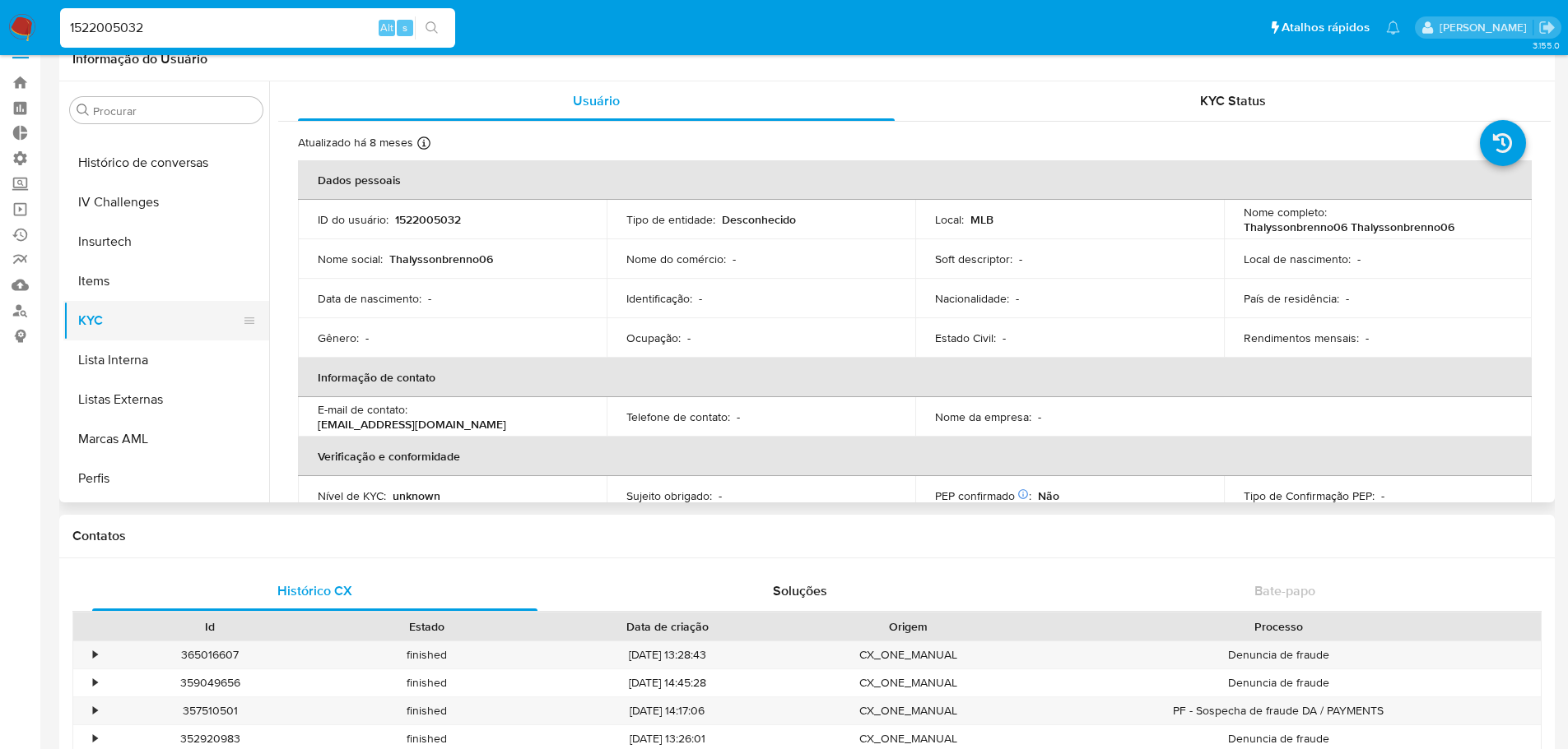
scroll to position [734, 0]
click at [116, 359] on button "Marcas AML" at bounding box center [159, 363] width 193 height 39
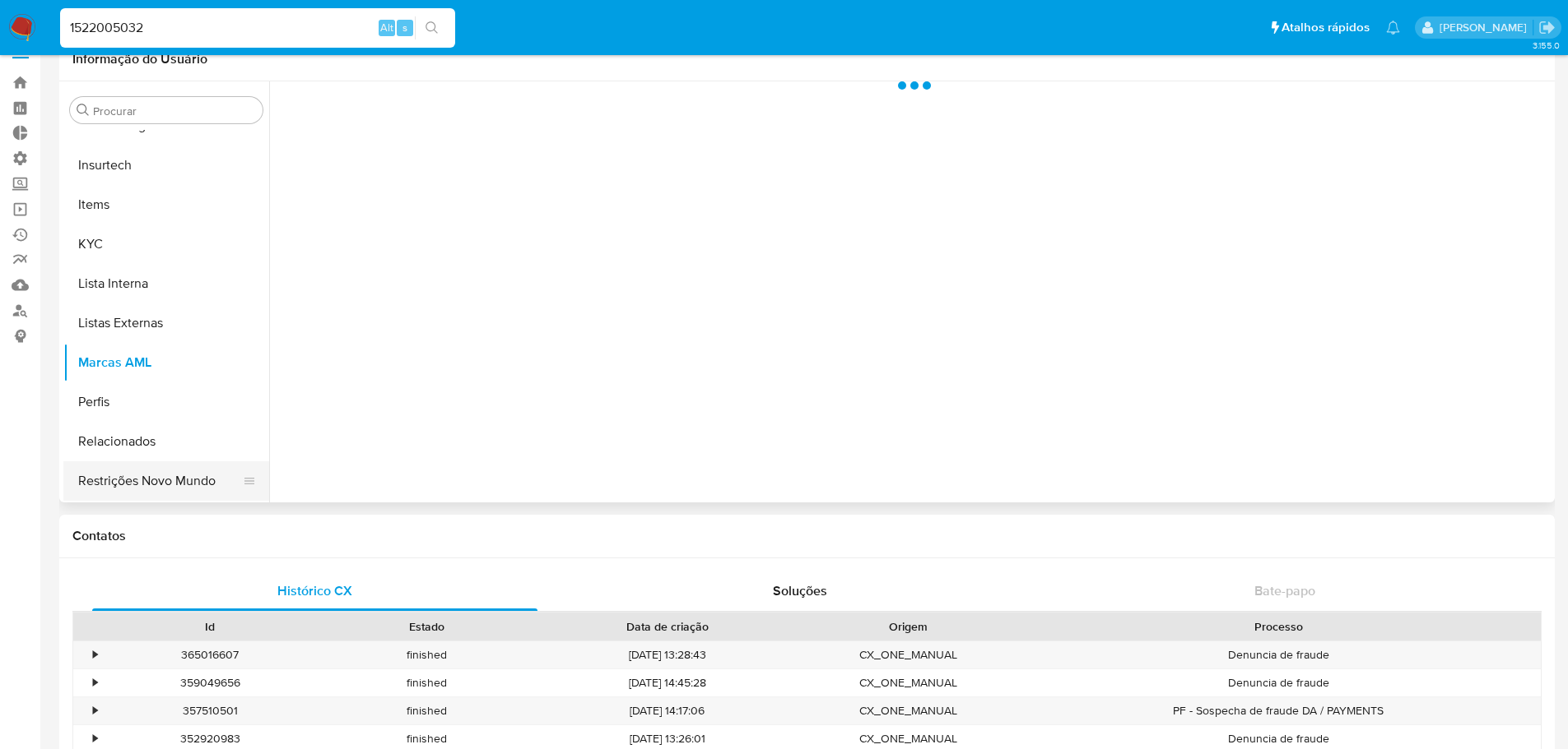
click at [151, 478] on button "Restrições Novo Mundo" at bounding box center [159, 482] width 193 height 39
